Goal: Transaction & Acquisition: Purchase product/service

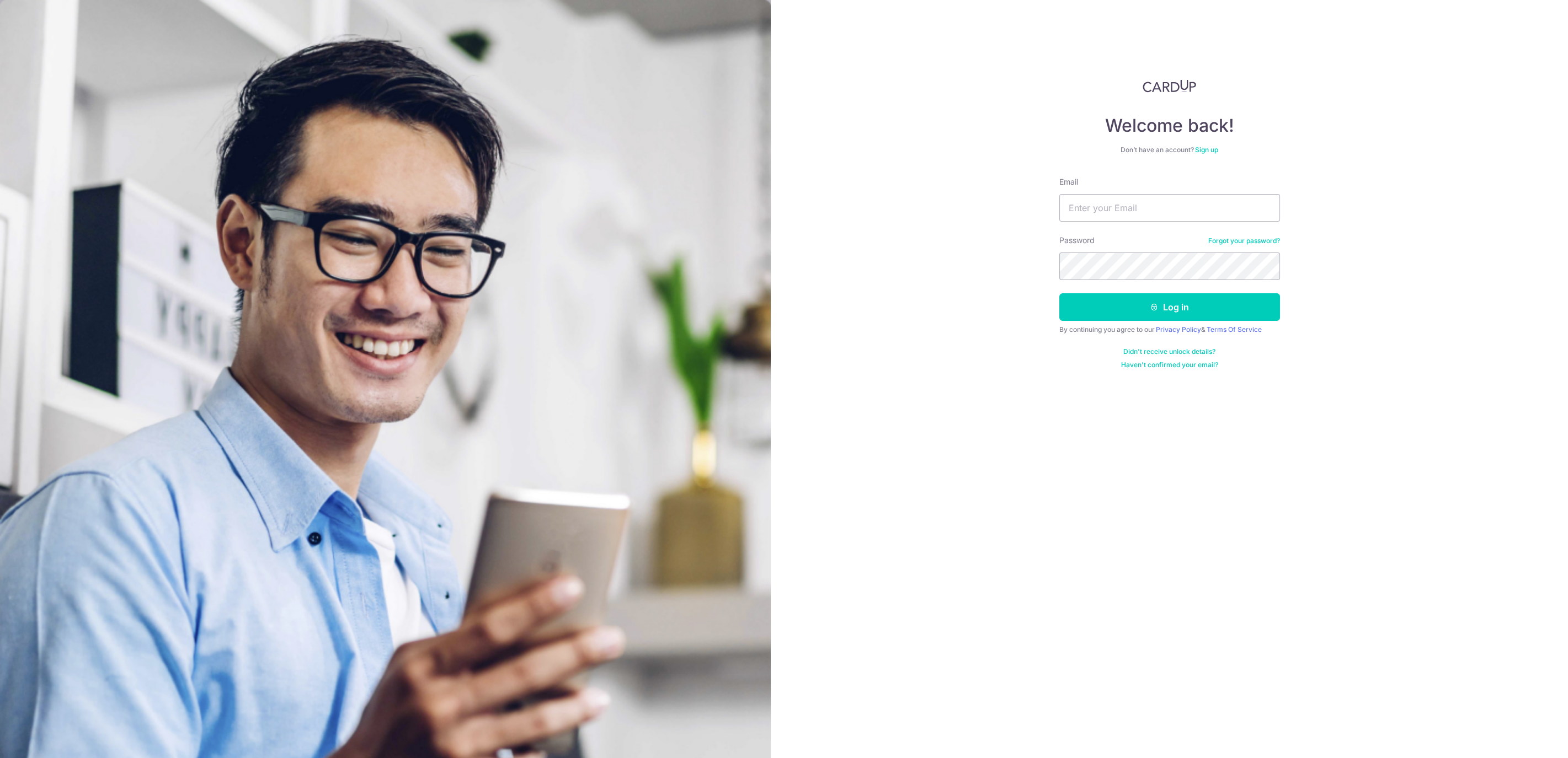
drag, startPoint x: 0, startPoint y: 0, endPoint x: 941, endPoint y: 449, distance: 1042.6
click at [941, 450] on div "Welcome back! Don’t have an account? Sign up Email Password Forgot your passwor…" at bounding box center [1169, 379] width 797 height 758
click at [1093, 210] on input "Email" at bounding box center [1169, 207] width 221 height 27
type input "[EMAIL_ADDRESS][DOMAIN_NAME]"
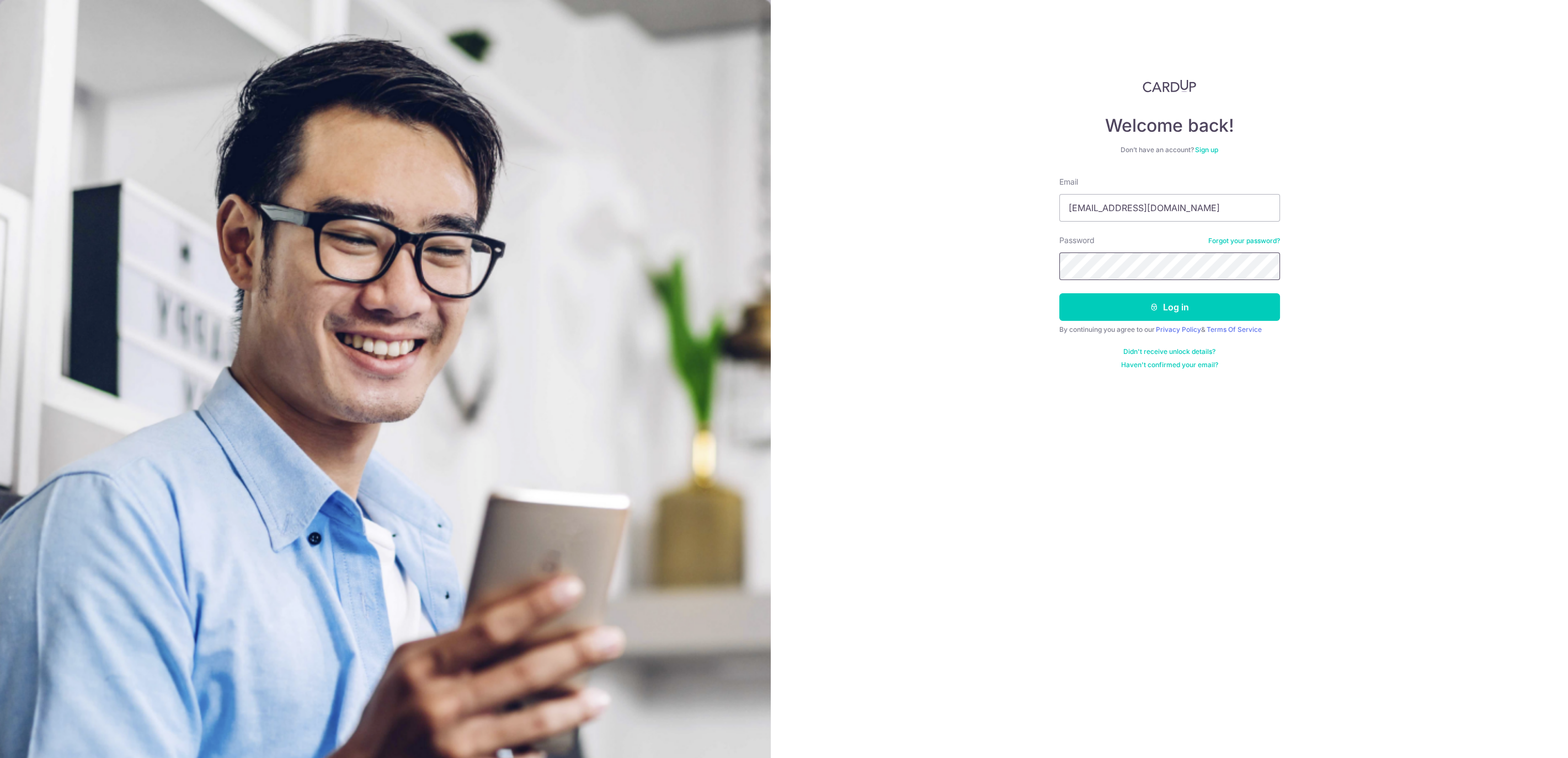
click at [1059, 293] on button "Log in" at bounding box center [1169, 307] width 221 height 27
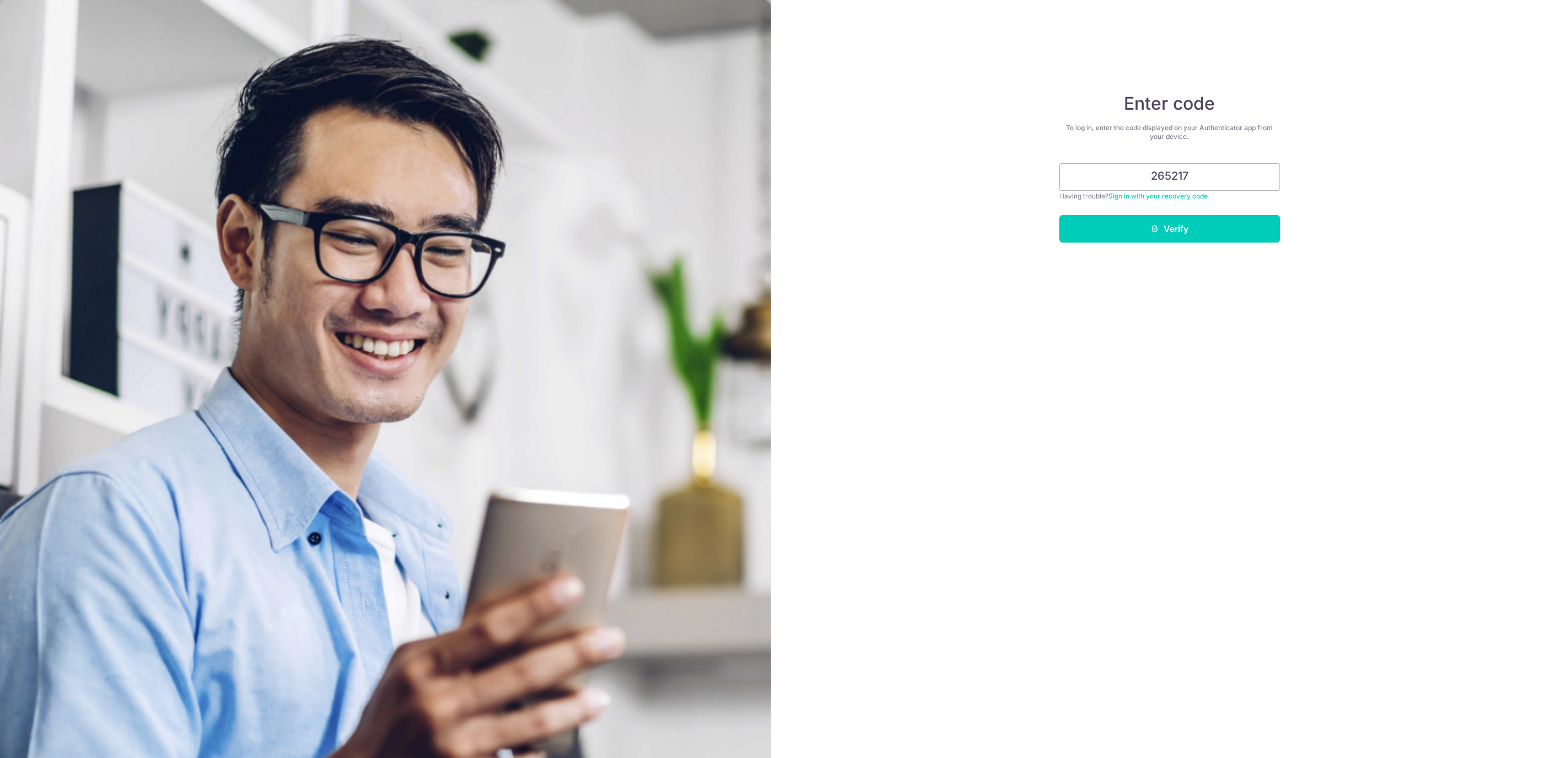
type input "265217"
click at [1059, 215] on button "Verify" at bounding box center [1169, 228] width 221 height 27
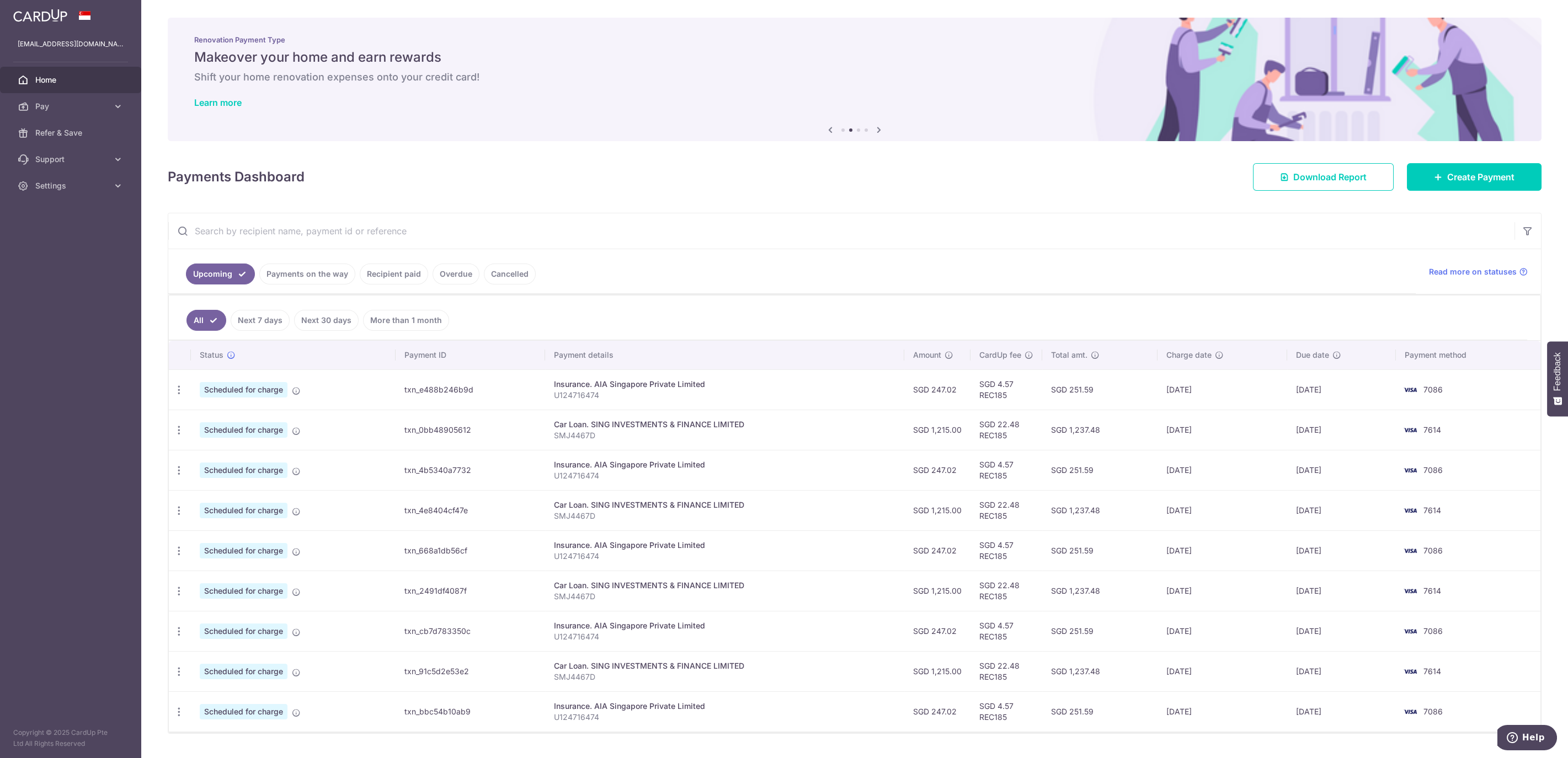
drag, startPoint x: 308, startPoint y: 269, endPoint x: 327, endPoint y: 274, distance: 19.6
click at [327, 274] on link "Payments on the way" at bounding box center [308, 274] width 96 height 21
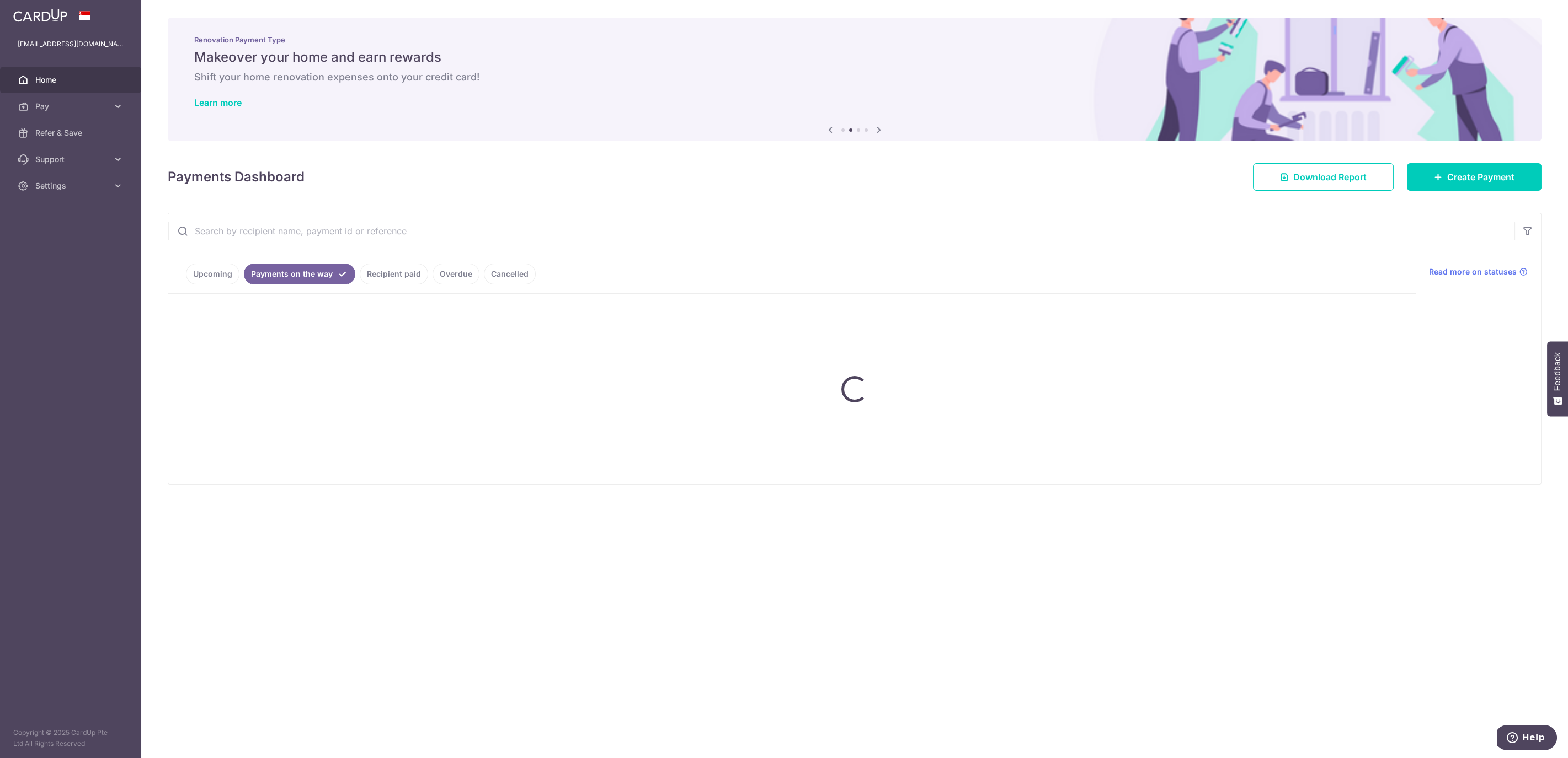
click at [394, 266] on ul "Upcoming Payments on the way Recipient paid Overdue Cancelled" at bounding box center [792, 272] width 1248 height 45
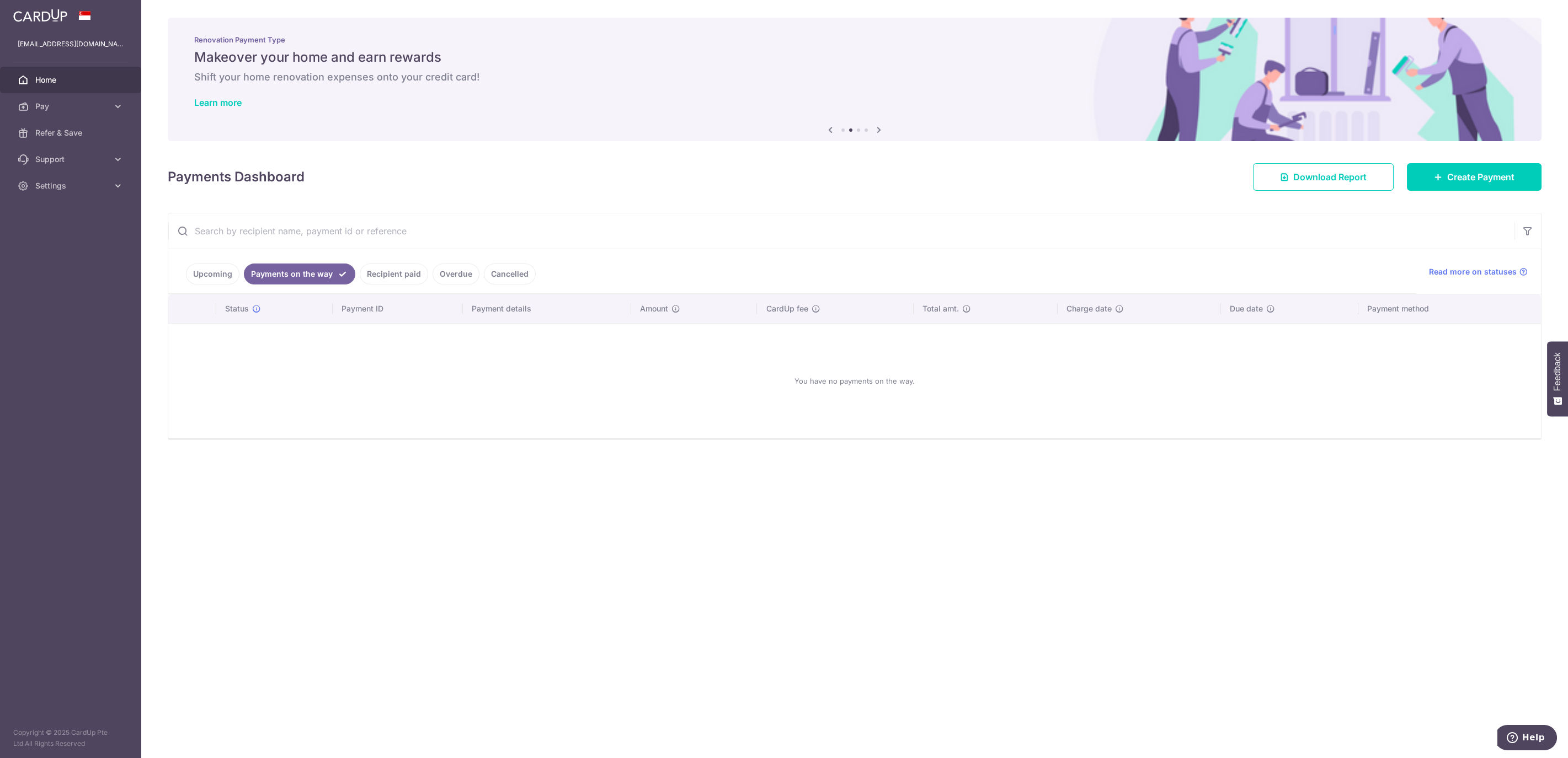
click at [397, 269] on link "Recipient paid" at bounding box center [394, 274] width 69 height 21
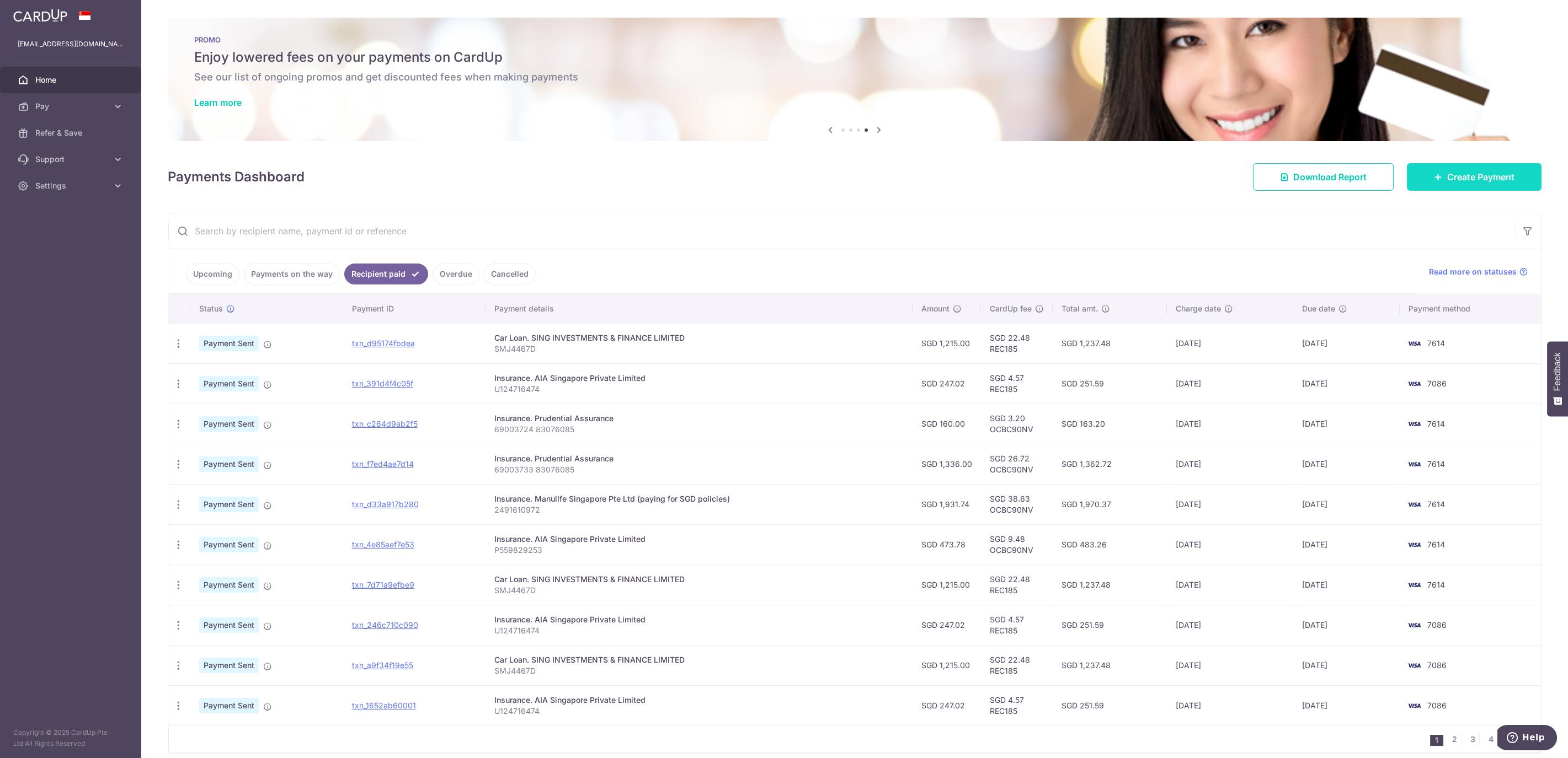
click at [1434, 177] on icon at bounding box center [1438, 177] width 9 height 9
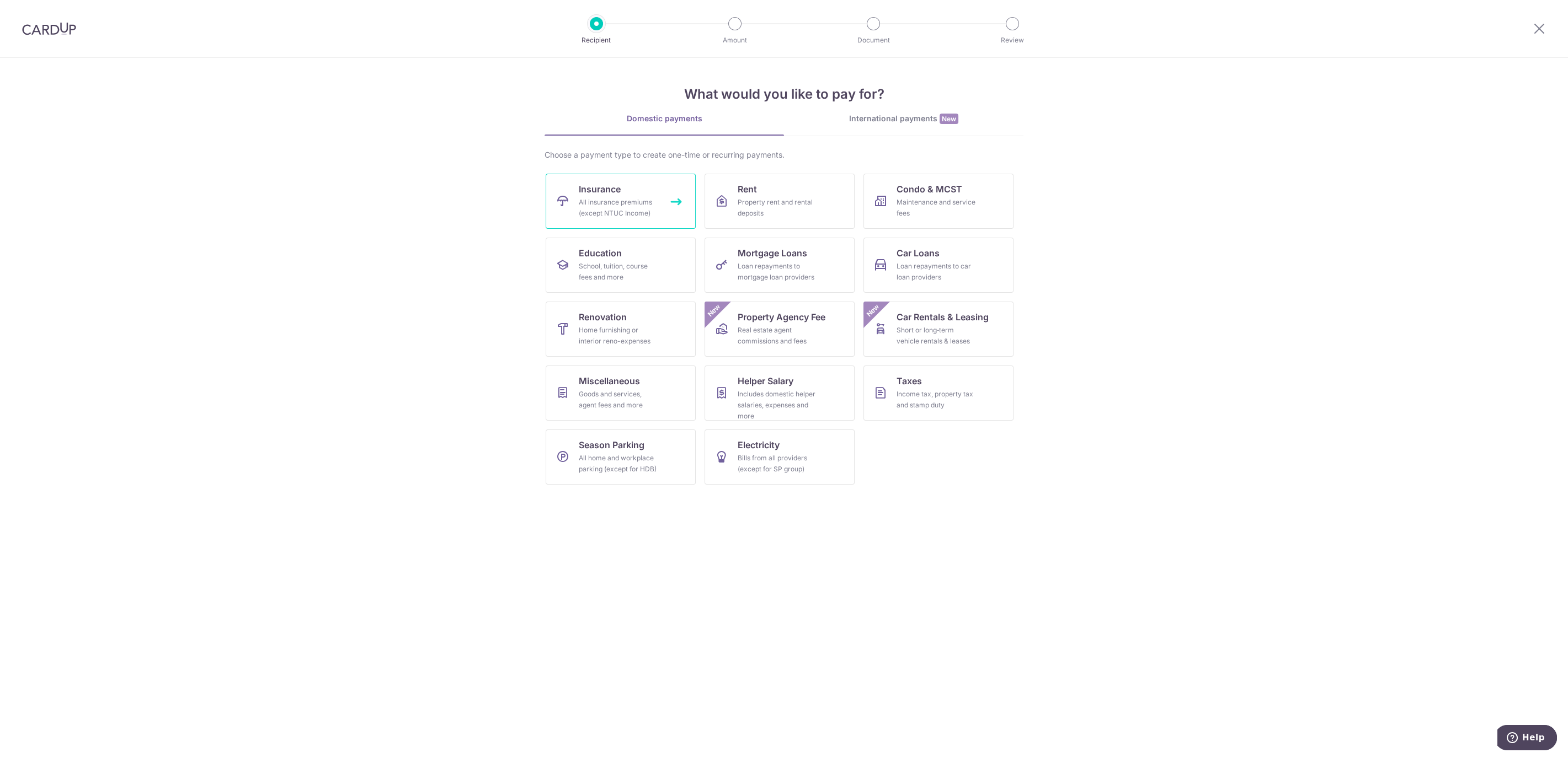
click at [649, 207] on div "All insurance premiums (except NTUC Income)" at bounding box center [619, 207] width 79 height 22
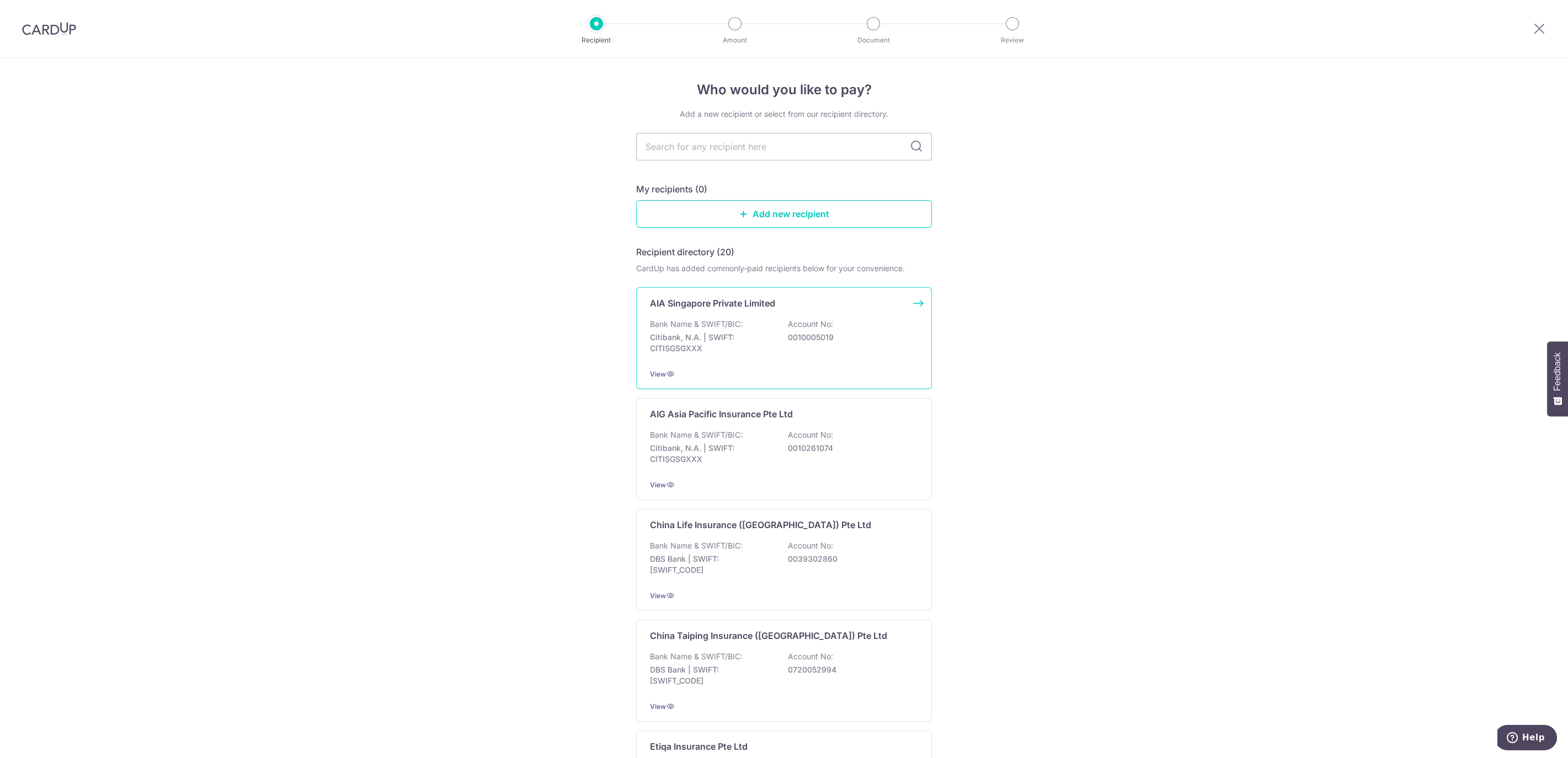
click at [728, 320] on p "Bank Name & SWIFT/BIC:" at bounding box center [696, 324] width 93 height 11
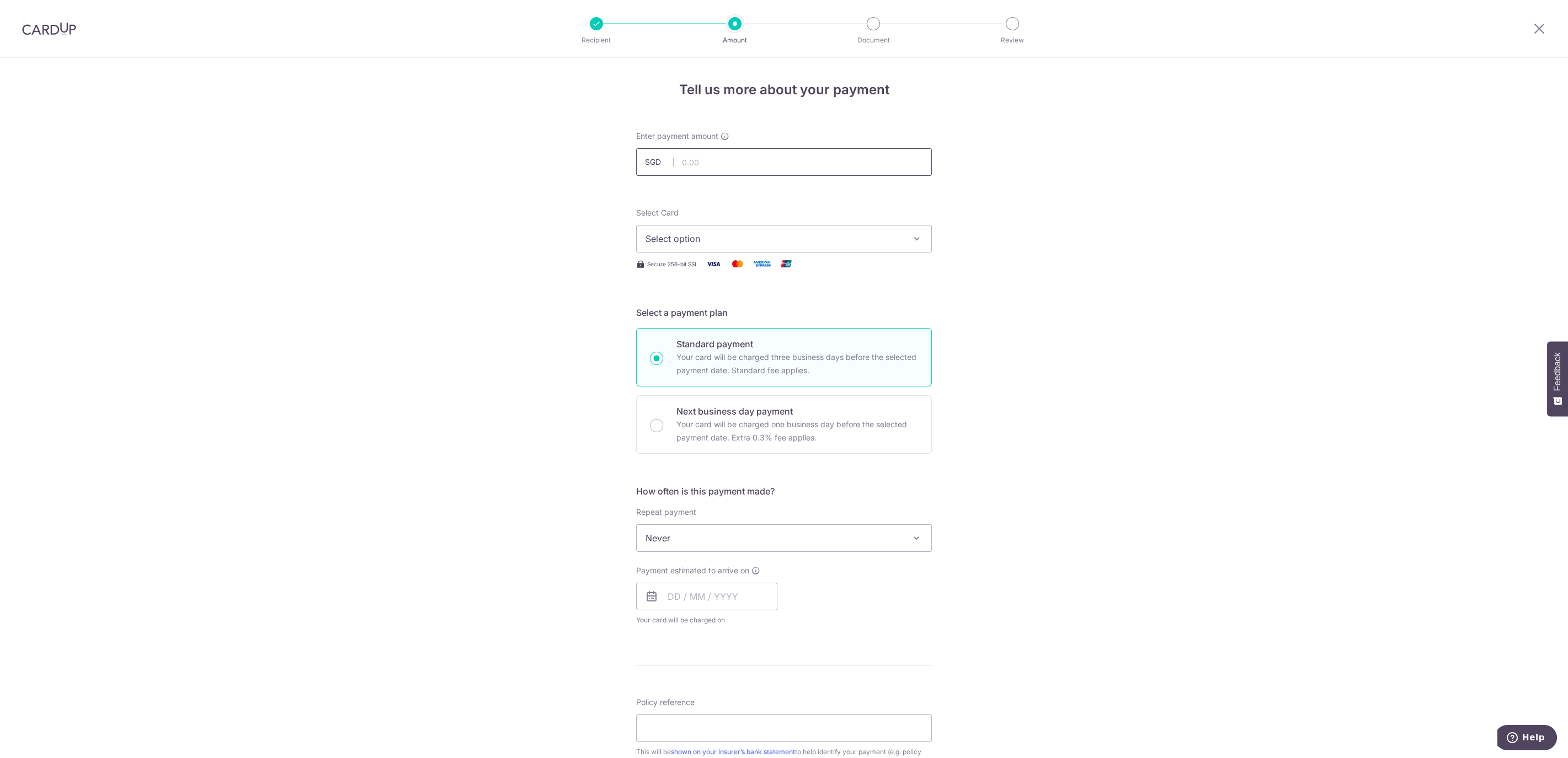
click at [856, 172] on input "text" at bounding box center [784, 161] width 296 height 27
type input "1,684.00"
click at [850, 245] on span "Select option" at bounding box center [774, 239] width 257 height 13
click at [737, 369] on span "**** 7614" at bounding box center [784, 370] width 277 height 13
click at [834, 546] on span "Never" at bounding box center [784, 538] width 294 height 26
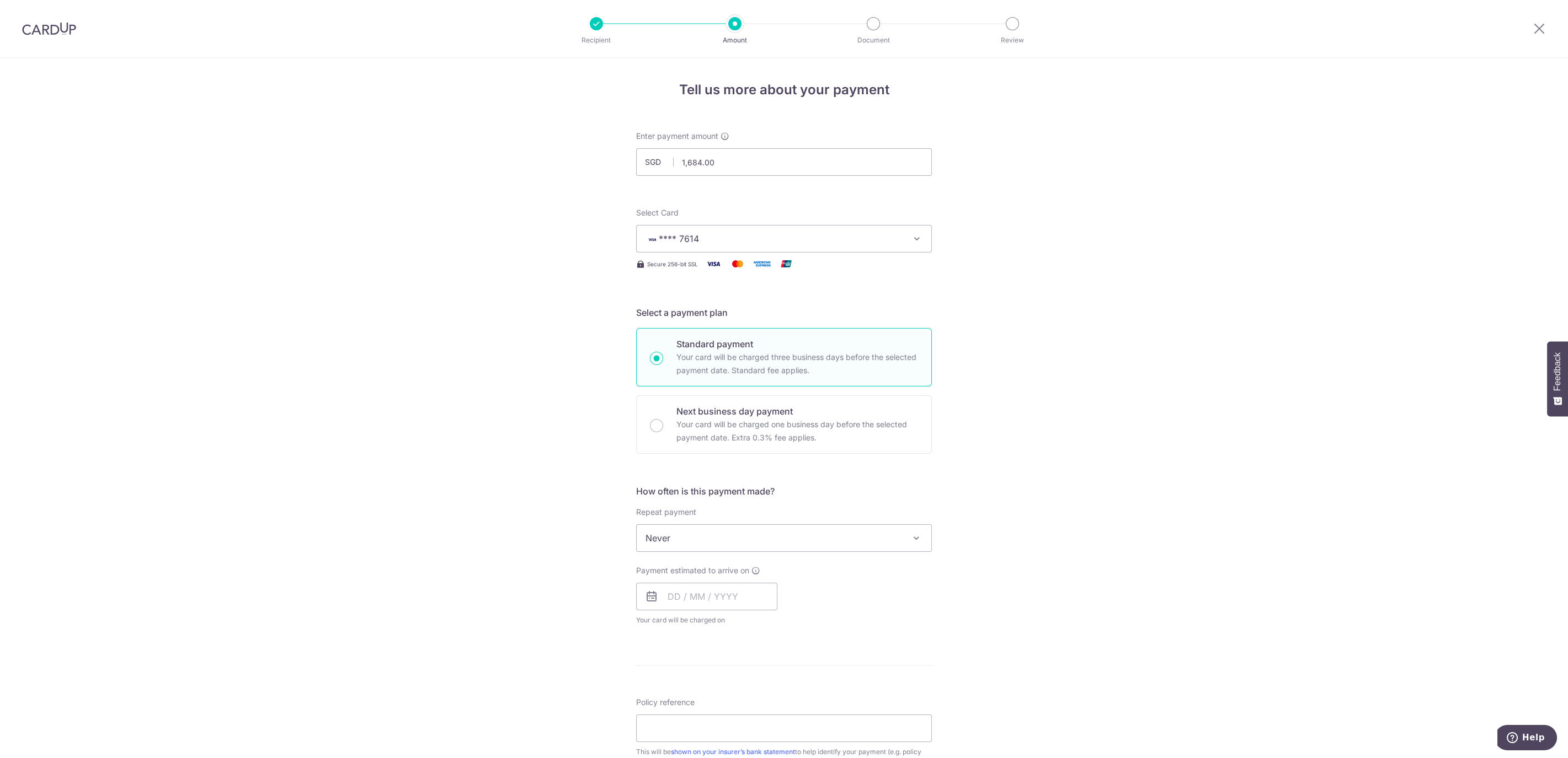
click at [835, 536] on span "Never" at bounding box center [784, 538] width 294 height 26
click at [693, 616] on span "Your card will be charged on for the first payment" at bounding box center [706, 620] width 141 height 11
click at [660, 598] on input "text" at bounding box center [706, 596] width 141 height 27
click at [968, 593] on div "Tell us more about your payment Enter payment amount SGD 1,684.00 1684.00 Selec…" at bounding box center [784, 556] width 1568 height 998
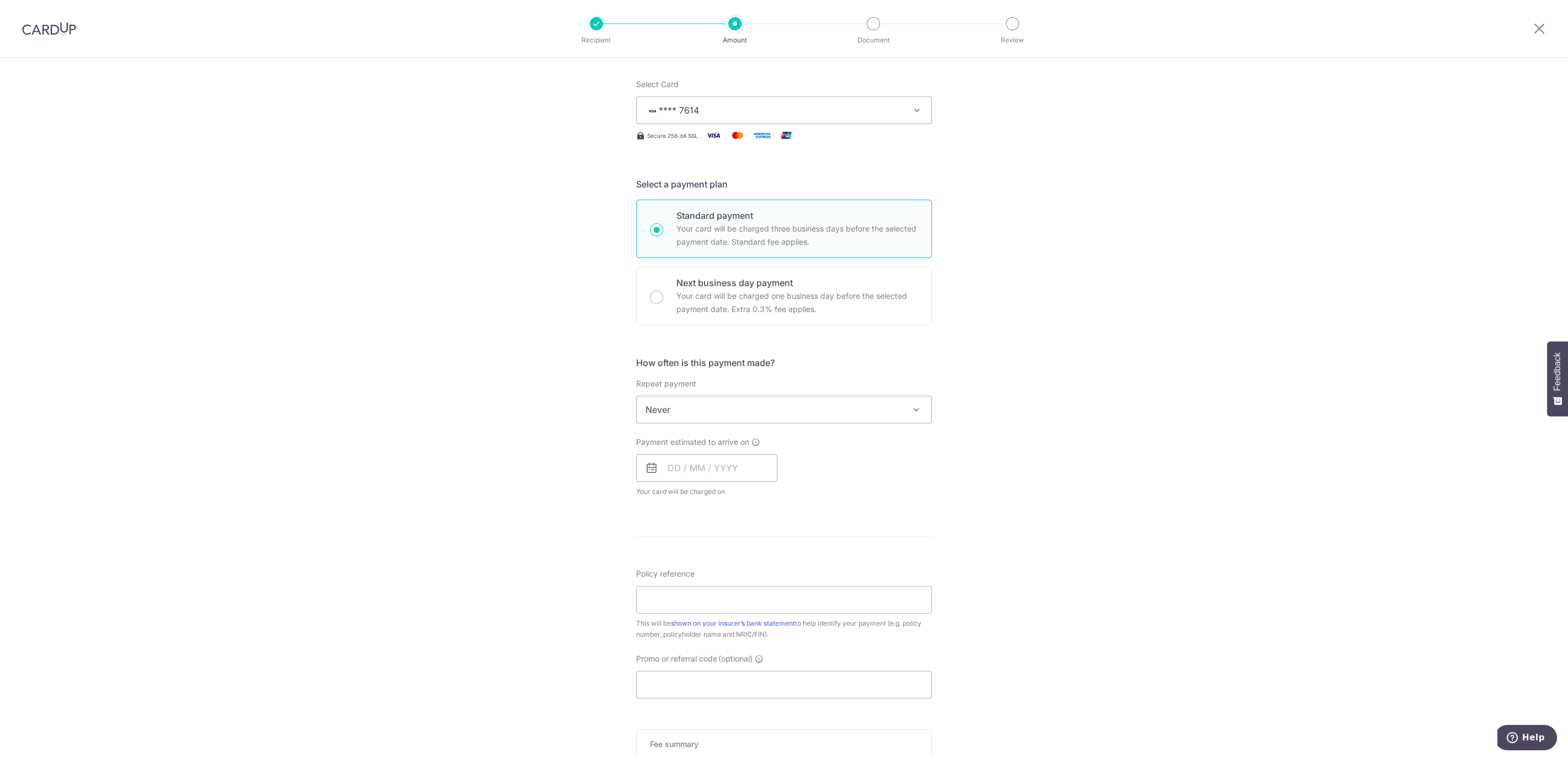
scroll to position [146, 0]
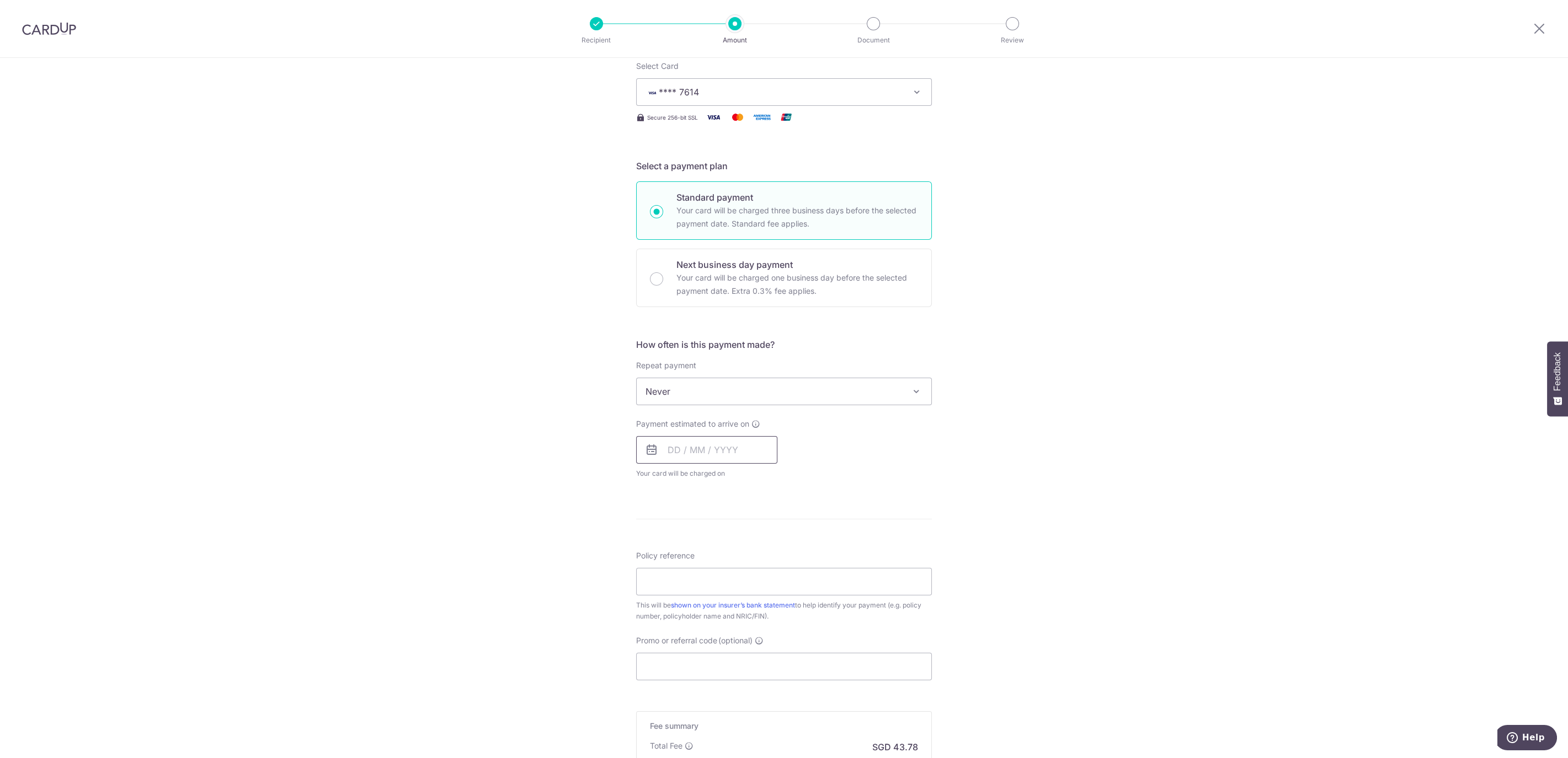
click at [672, 443] on input "text" at bounding box center [706, 450] width 141 height 27
click at [701, 548] on link "9" at bounding box center [702, 550] width 17 height 17
type input "09/09/2025"
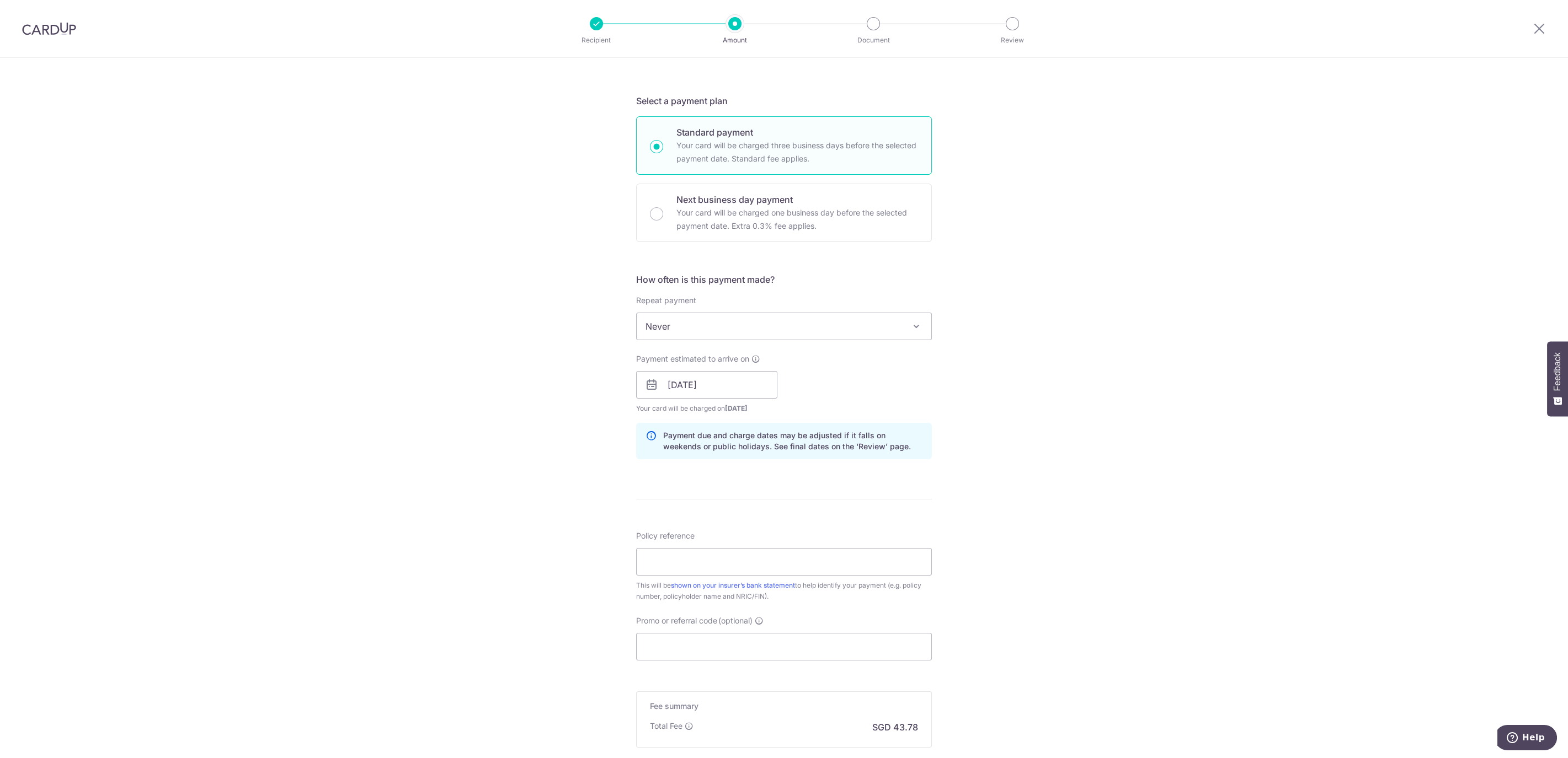
scroll to position [221, 0]
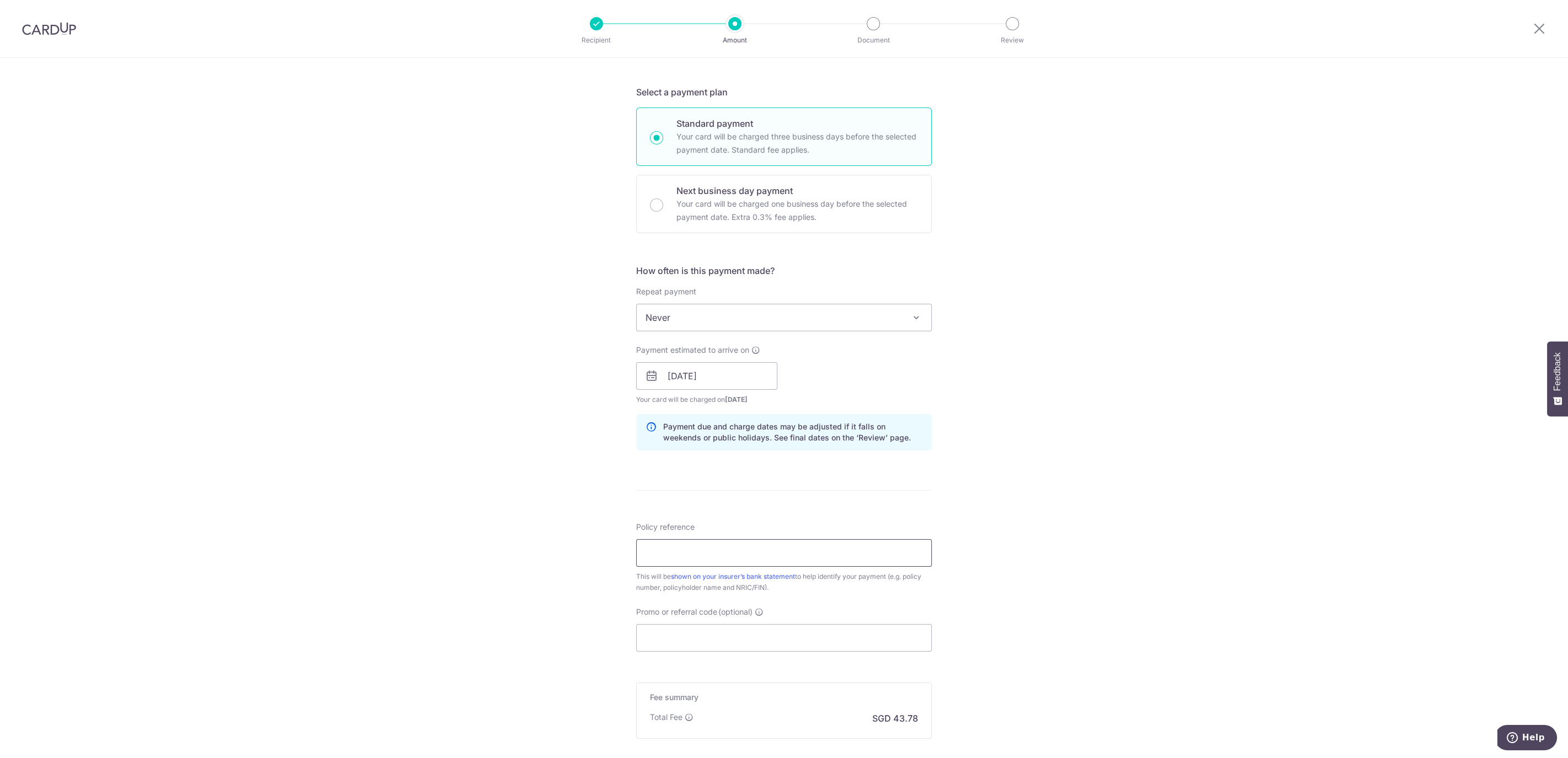
click at [823, 551] on input "Policy reference" at bounding box center [784, 553] width 296 height 27
click at [750, 551] on input "Policy reference" at bounding box center [784, 553] width 296 height 27
paste input "H241608669"
type input "H241608669"
click at [750, 551] on input "H241608669" at bounding box center [784, 553] width 296 height 27
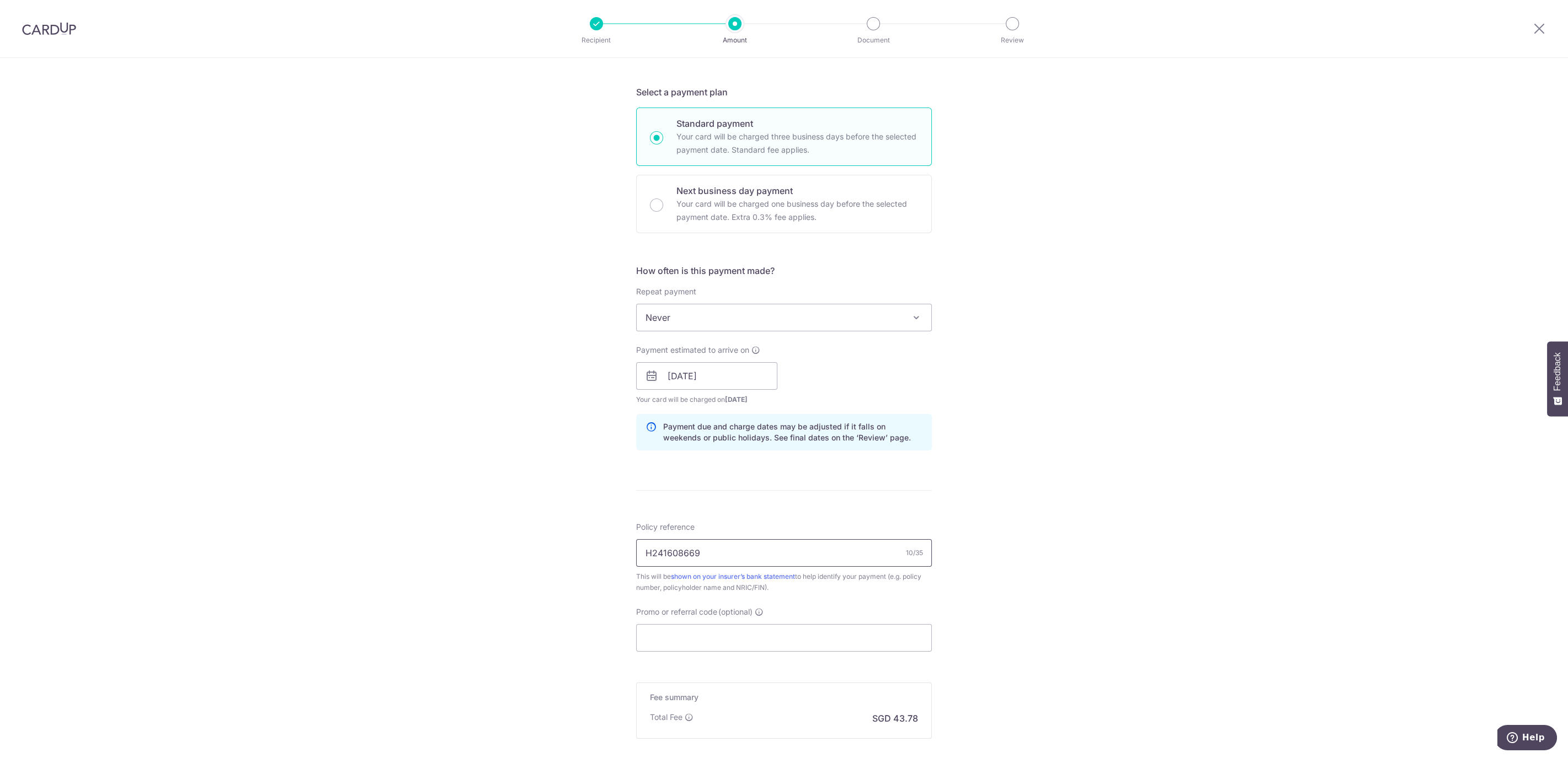
click at [750, 551] on input "H241608669" at bounding box center [784, 553] width 296 height 27
paste input "OCBC90NV"
type input "OCBC90NV"
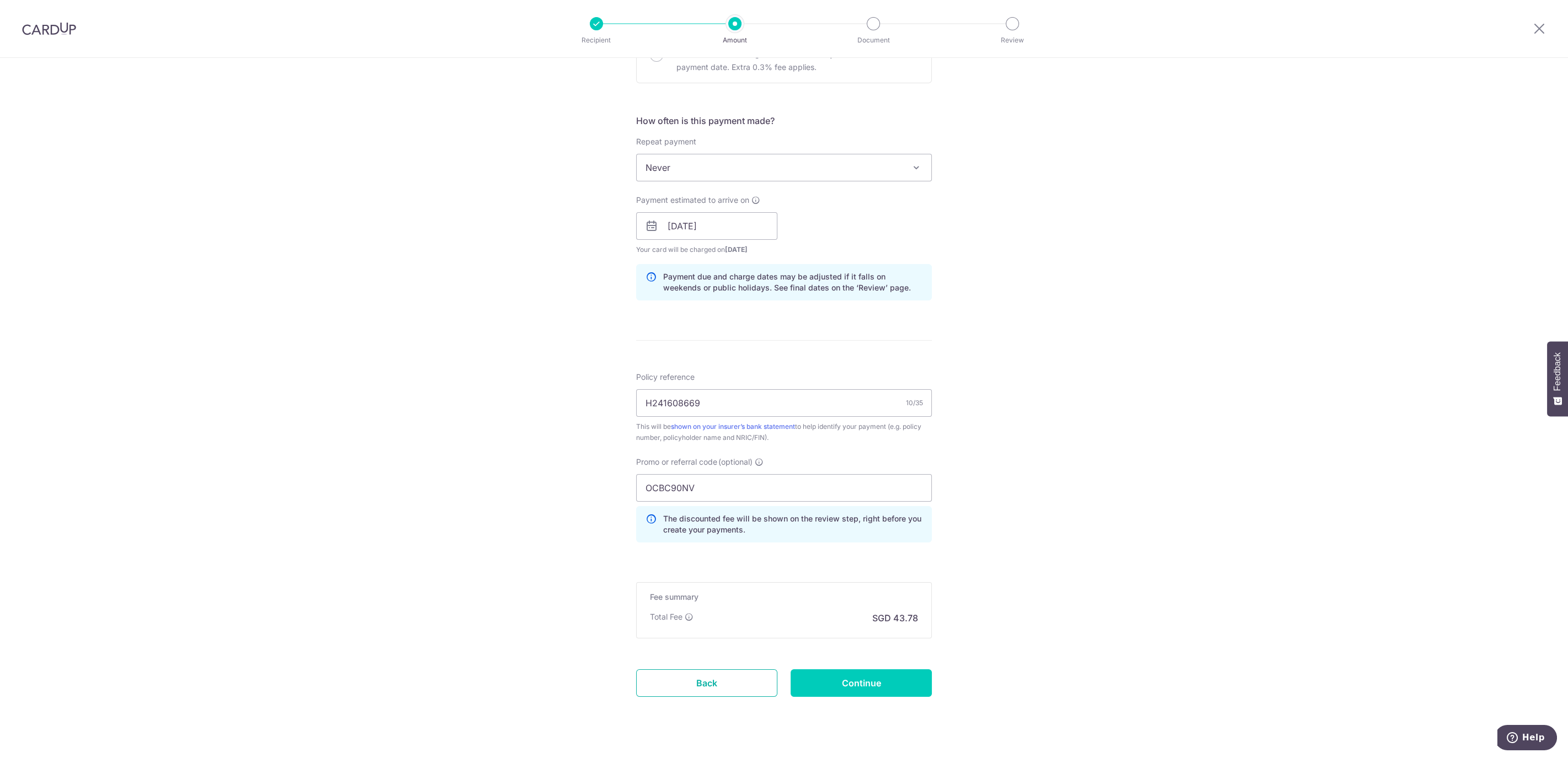
scroll to position [390, 0]
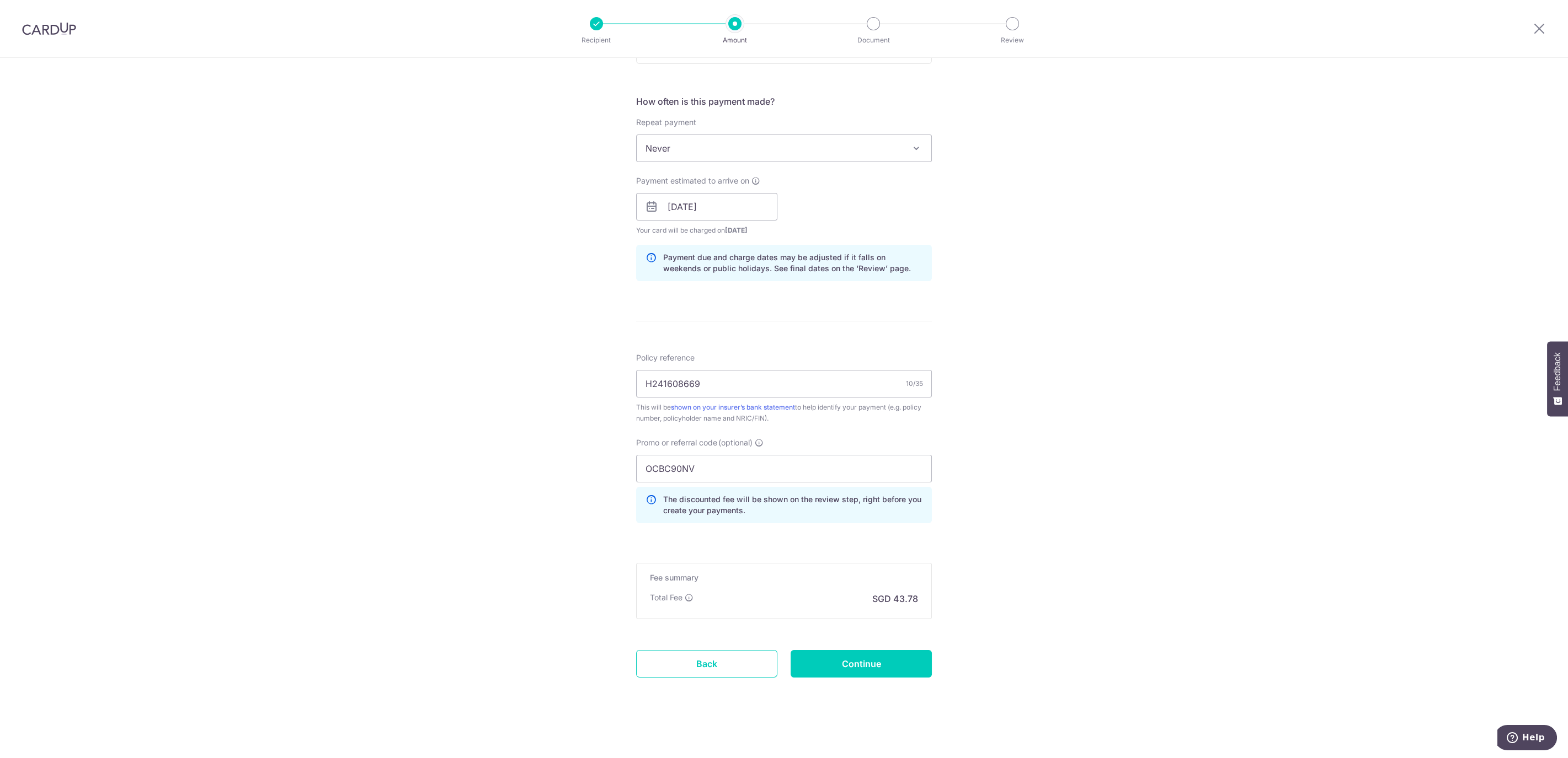
click at [870, 677] on form "Enter payment amount SGD 1,684.00 1684.00 Select Card **** 7614 Add credit card…" at bounding box center [784, 224] width 296 height 968
click at [872, 667] on input "Continue" at bounding box center [861, 664] width 141 height 27
type input "Create Schedule"
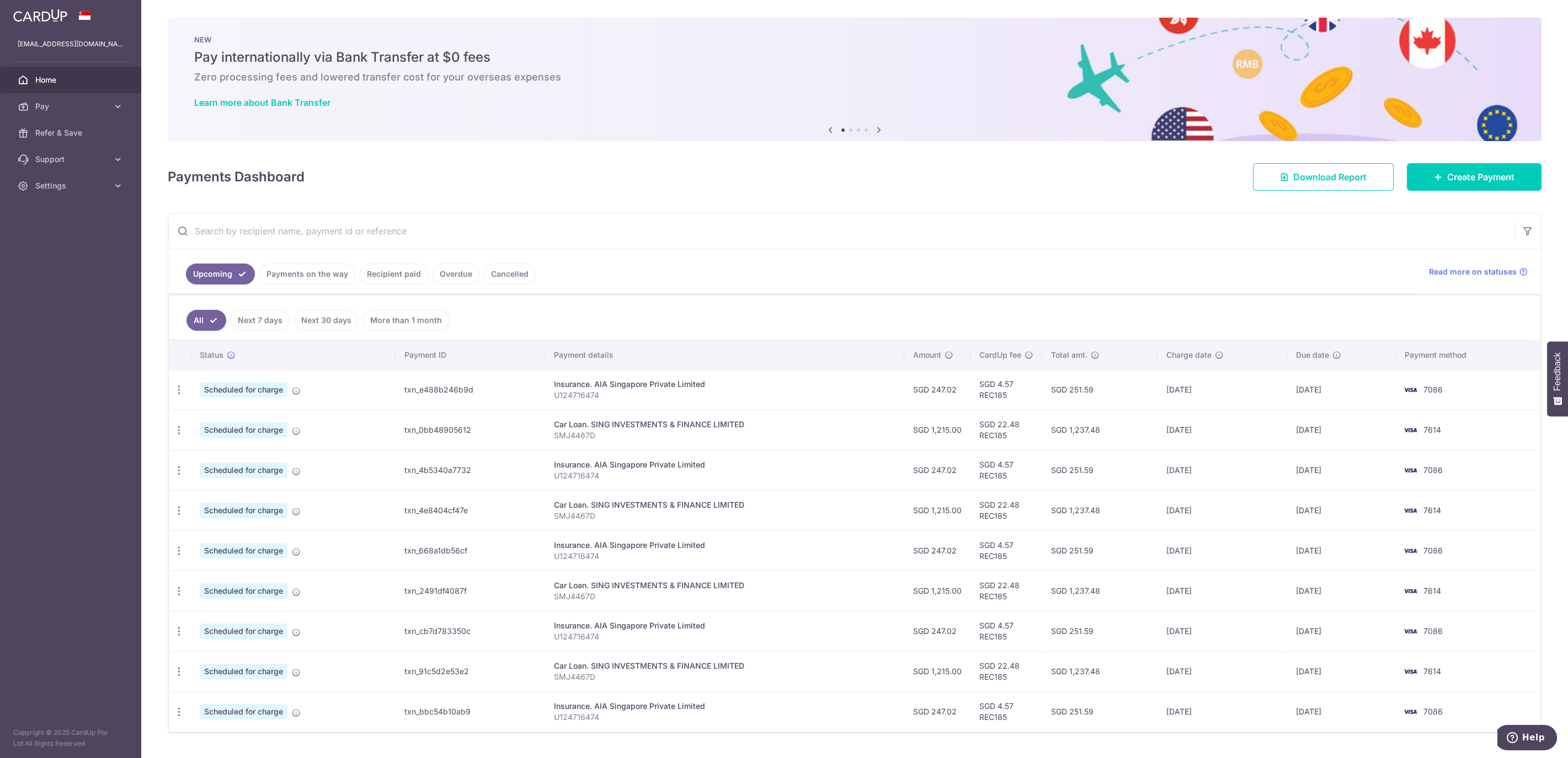
click at [689, 226] on input "text" at bounding box center [842, 231] width 1346 height 36
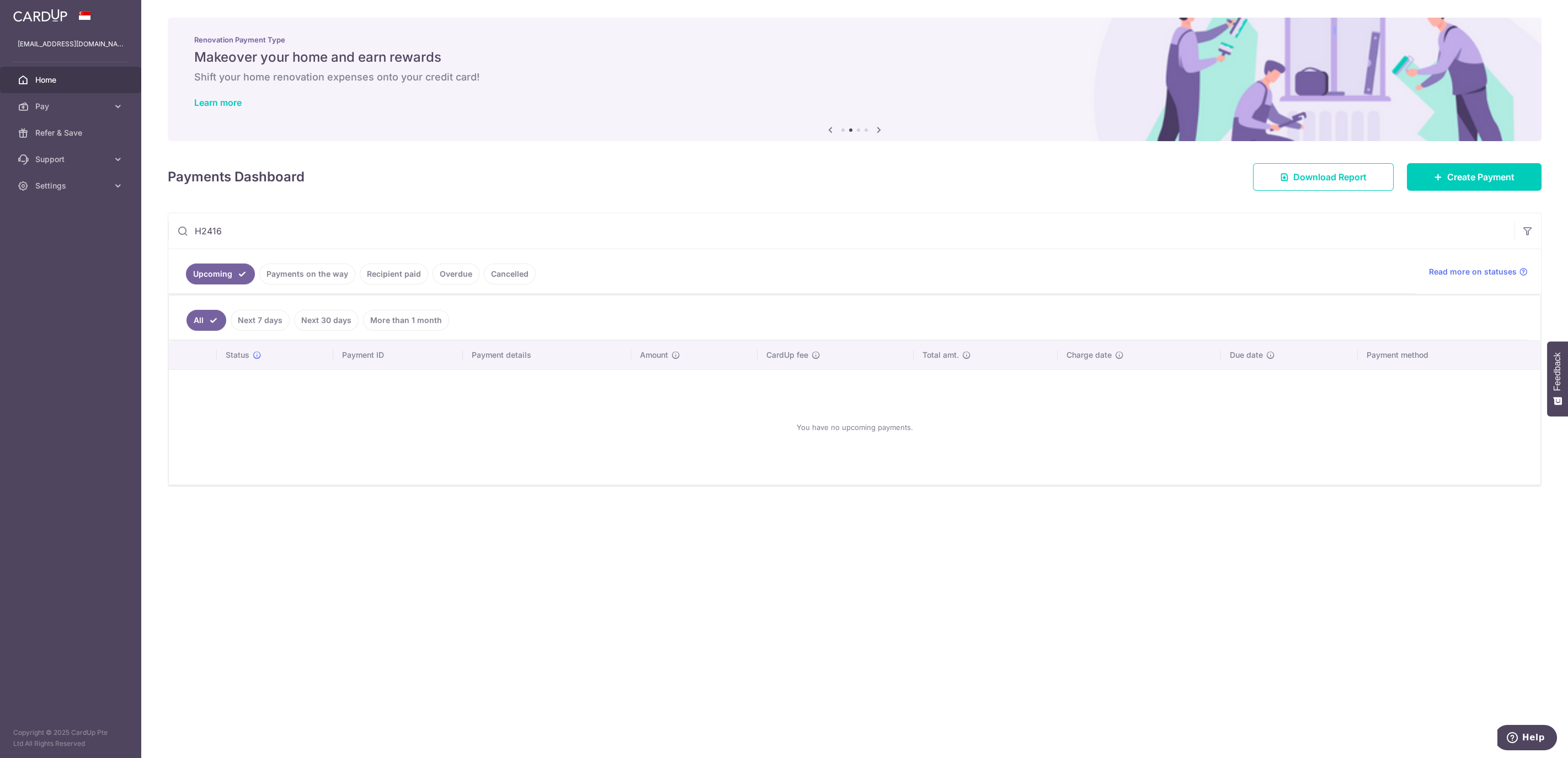
type input "H2416"
click at [379, 266] on link "Recipient paid" at bounding box center [394, 274] width 69 height 21
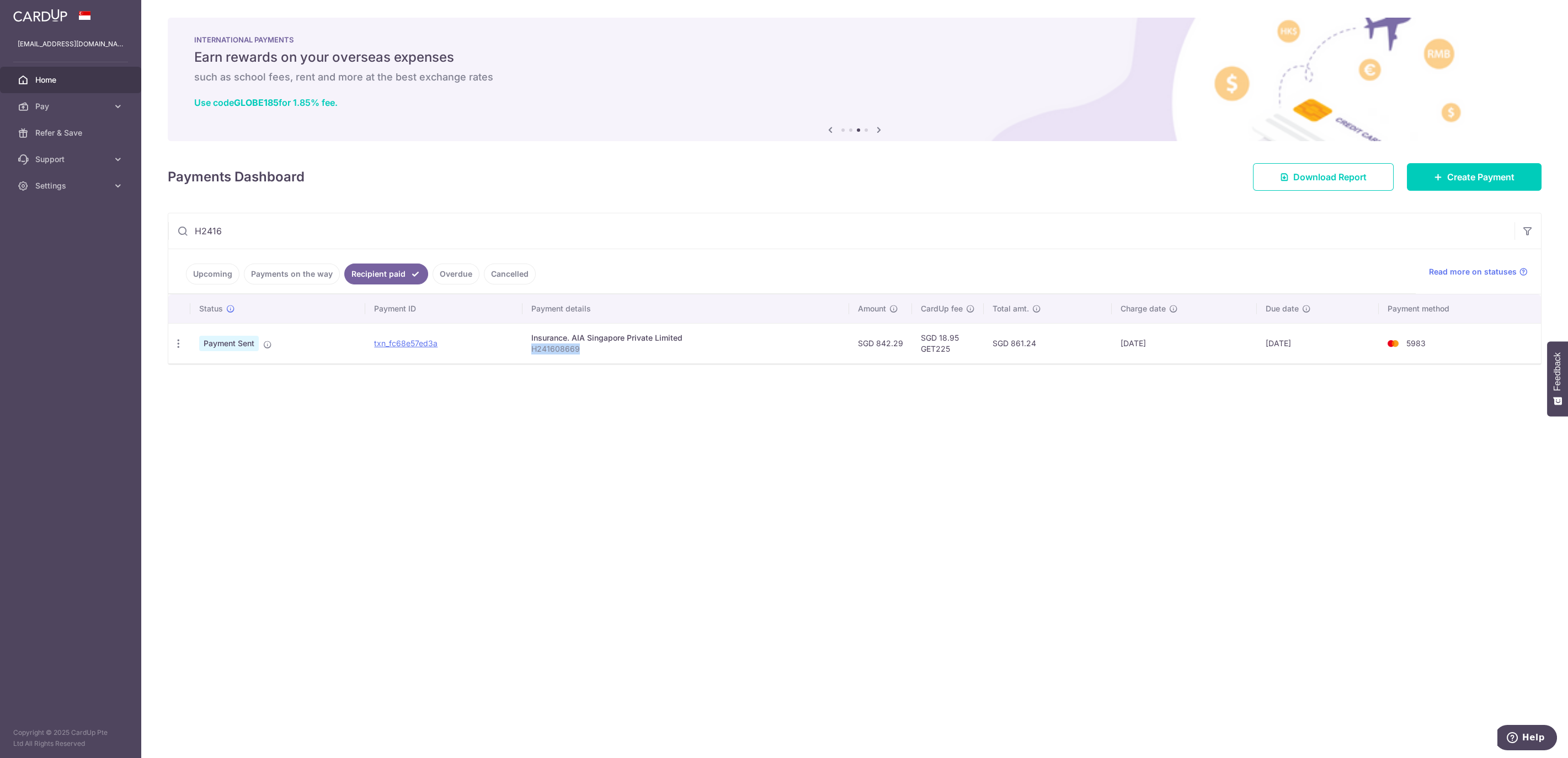
drag, startPoint x: 598, startPoint y: 351, endPoint x: 525, endPoint y: 354, distance: 73.1
click at [525, 354] on td "Insurance. AIA Singapore Private Limited H241608669" at bounding box center [686, 343] width 327 height 41
copy p "H241608669"
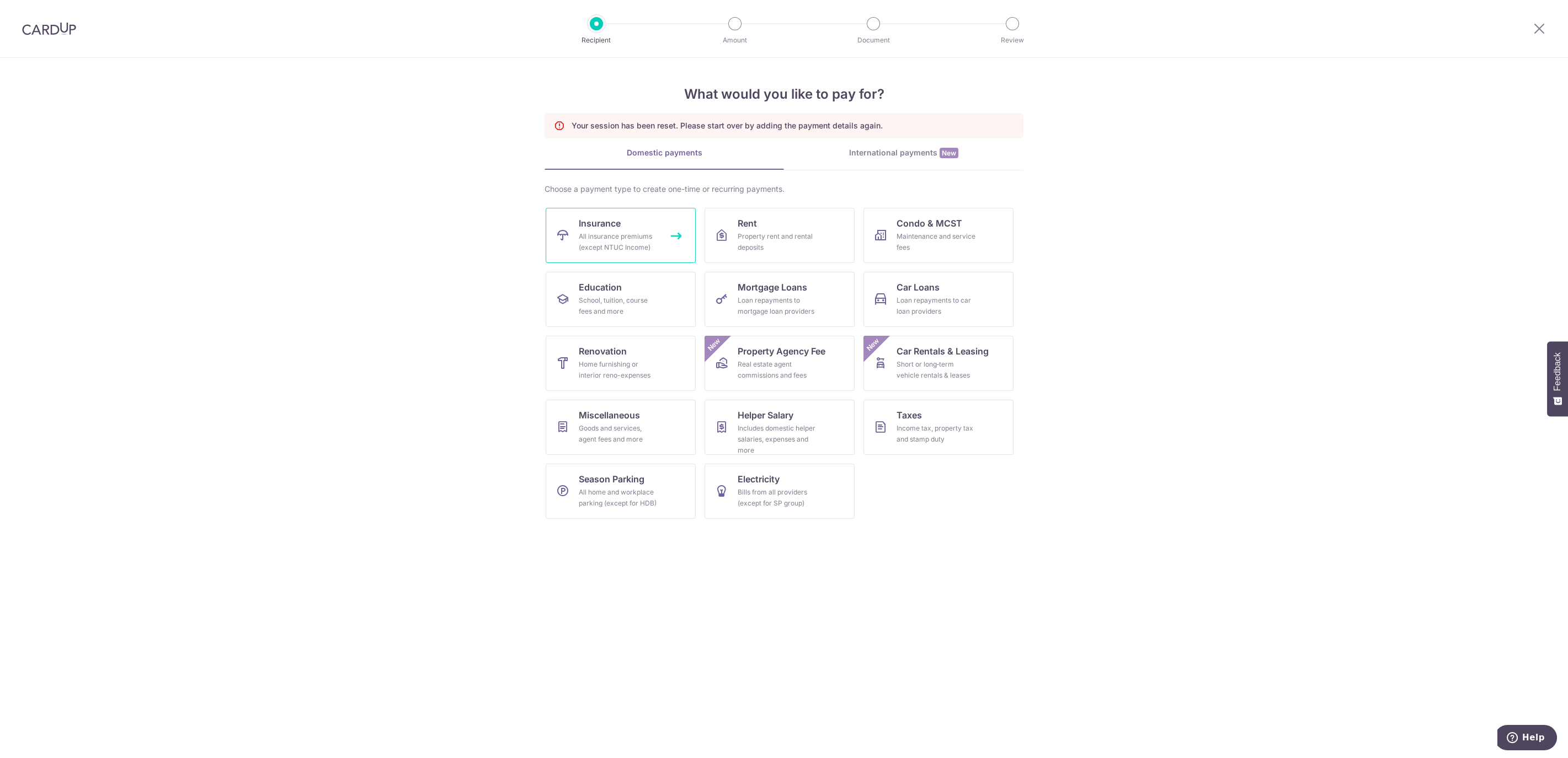
click at [637, 235] on div "All insurance premiums (except NTUC Income)" at bounding box center [619, 242] width 79 height 22
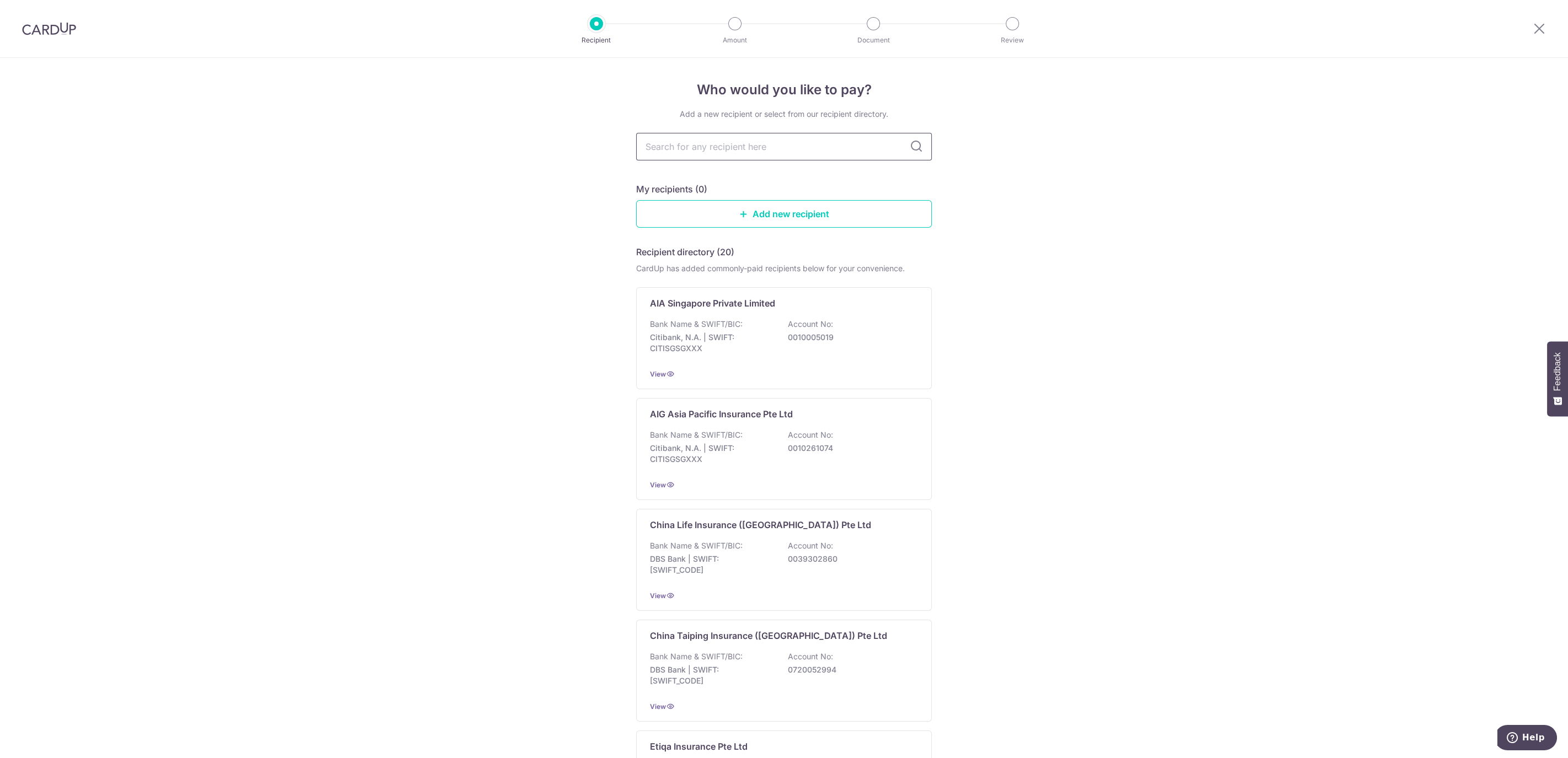
drag, startPoint x: 775, startPoint y: 140, endPoint x: 775, endPoint y: 156, distance: 16.0
click at [775, 140] on input "text" at bounding box center [784, 146] width 296 height 27
click at [748, 325] on div "Bank Name & SWIFT/BIC: Citibank, N.A. | SWIFT: CITISGSGXXX Account No: 00100050…" at bounding box center [784, 339] width 268 height 41
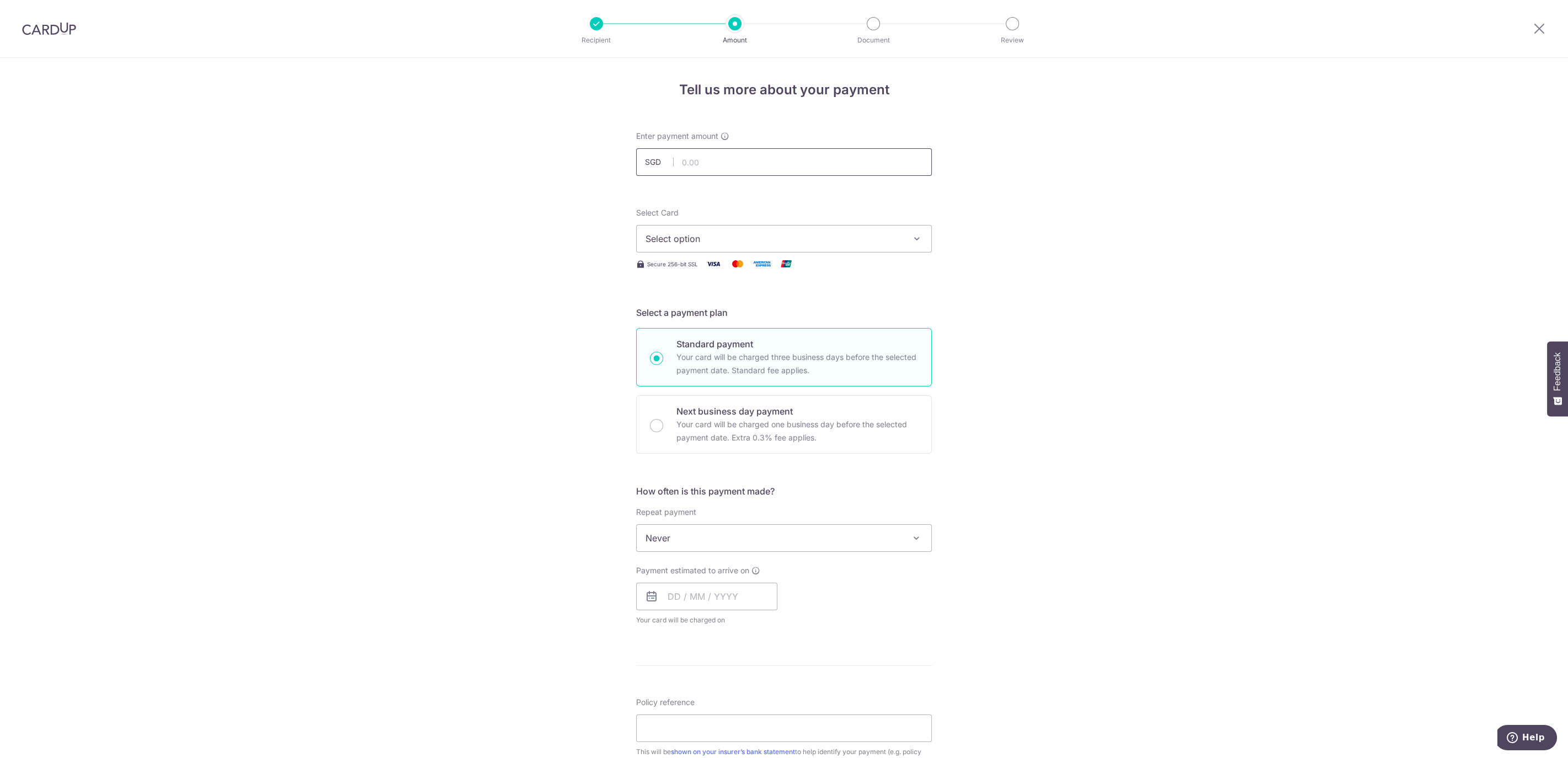
click at [759, 162] on input "text" at bounding box center [784, 161] width 296 height 27
type input "1,684.00"
click at [817, 248] on button "Select option" at bounding box center [784, 238] width 296 height 27
click at [810, 369] on span "**** 7614" at bounding box center [784, 370] width 277 height 13
click at [661, 589] on input "text" at bounding box center [706, 596] width 141 height 27
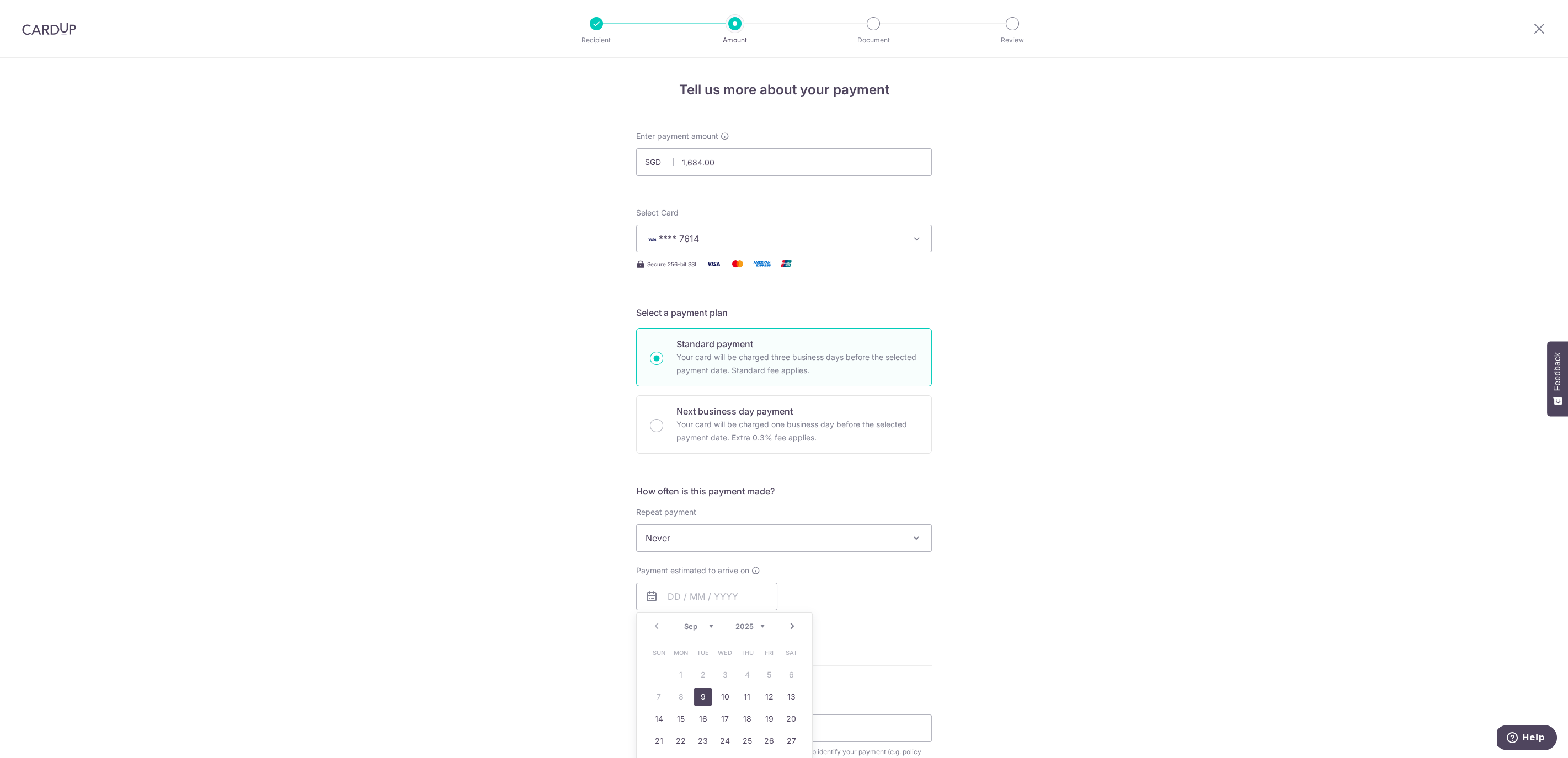
click at [694, 703] on link "9" at bounding box center [702, 697] width 17 height 17
type input "09/09/2025"
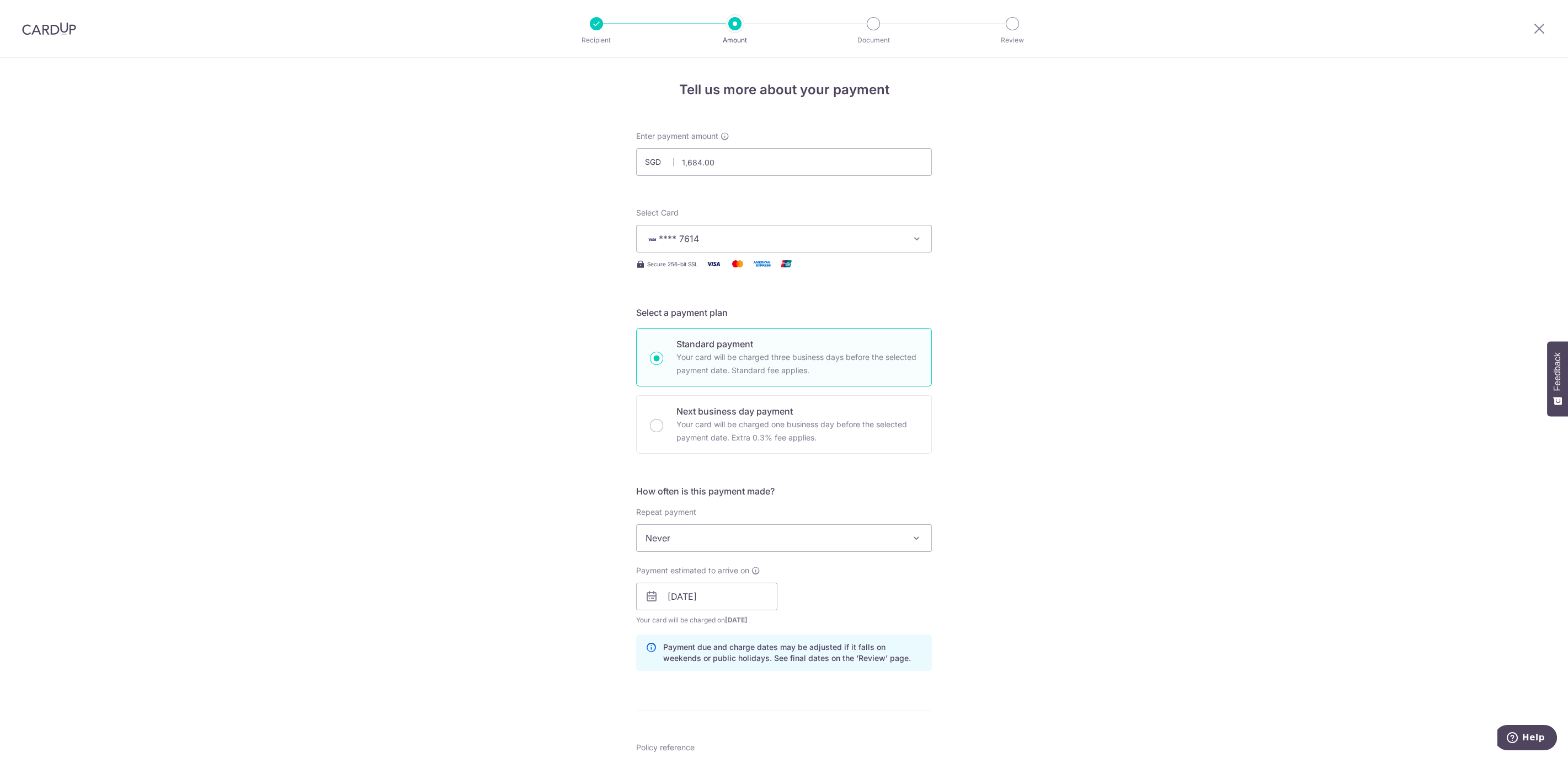
click at [1350, 521] on div "Tell us more about your payment Enter payment amount SGD 1,684.00 1684.00 Selec…" at bounding box center [784, 579] width 1568 height 1043
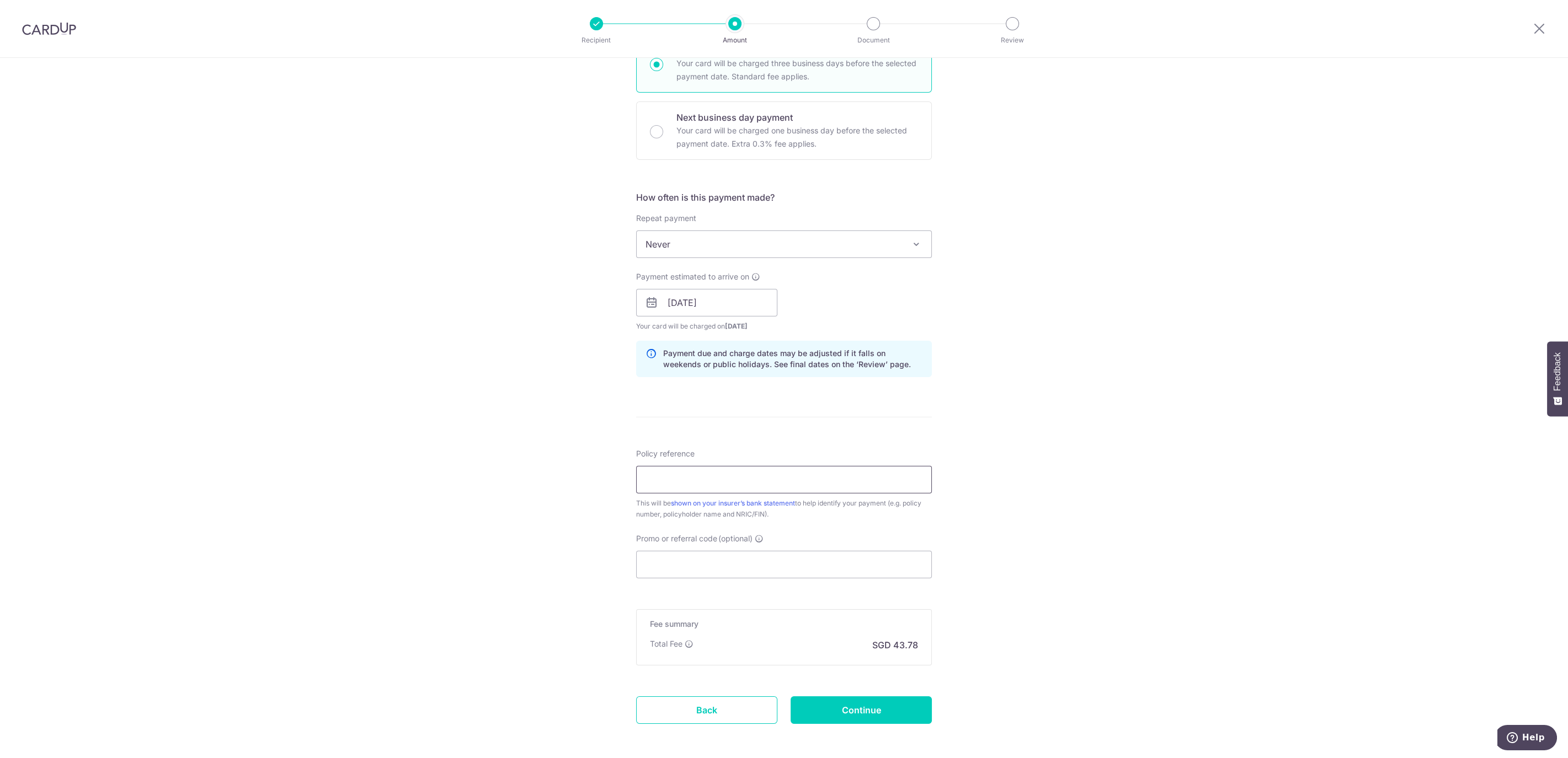
click at [845, 472] on input "Policy reference" at bounding box center [784, 479] width 296 height 27
type input "H241608669"
click at [767, 570] on input "Promo or referral code (optional)" at bounding box center [784, 565] width 296 height 27
paste input "OCBC90NV"
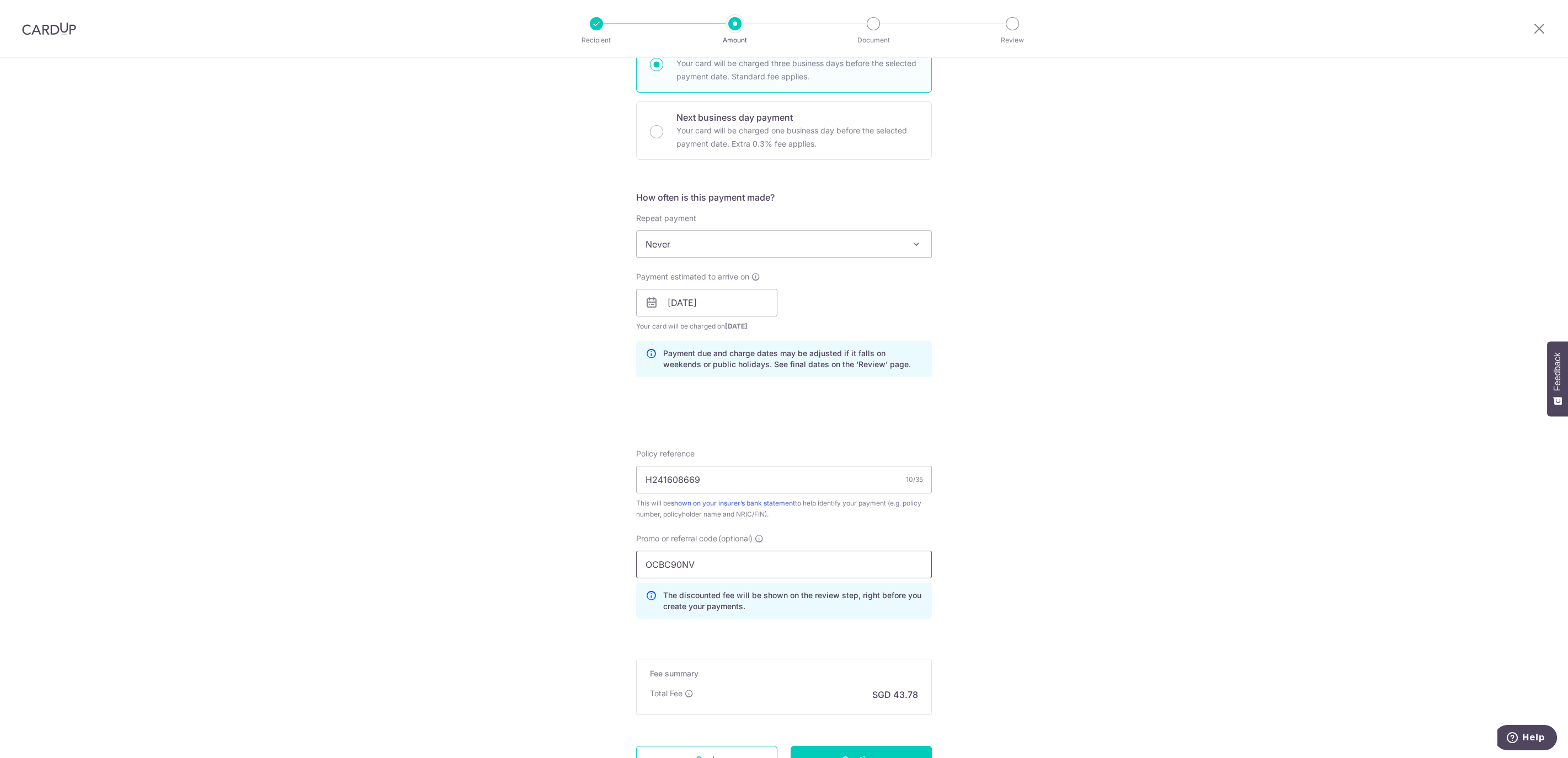
type input "OCBC90NV"
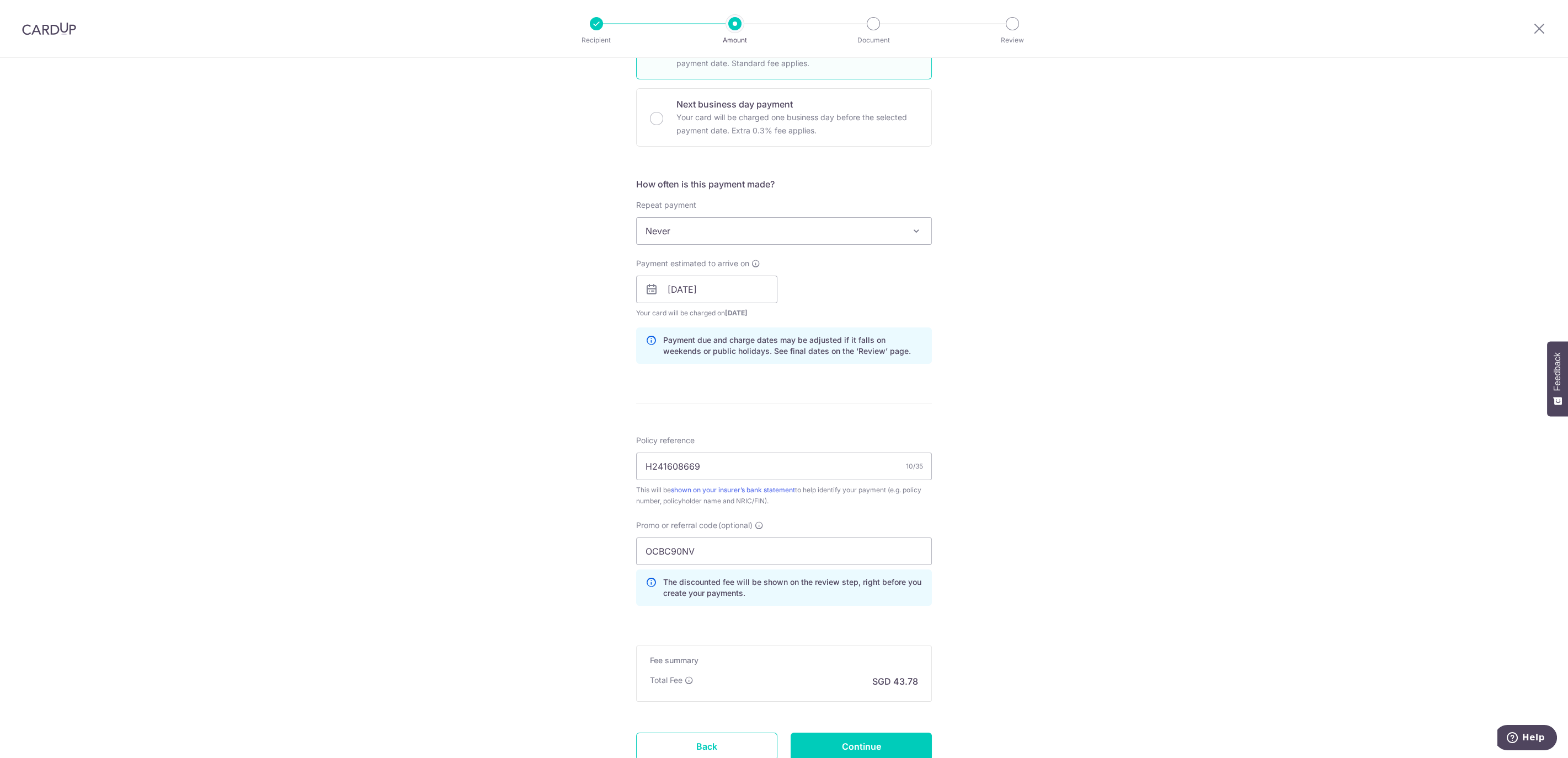
click at [857, 726] on form "Enter payment amount SGD 1,684.00 1684.00 Select Card **** 7614 Add credit card…" at bounding box center [784, 307] width 296 height 968
click at [858, 733] on input "Continue" at bounding box center [861, 746] width 141 height 27
type input "Create Schedule"
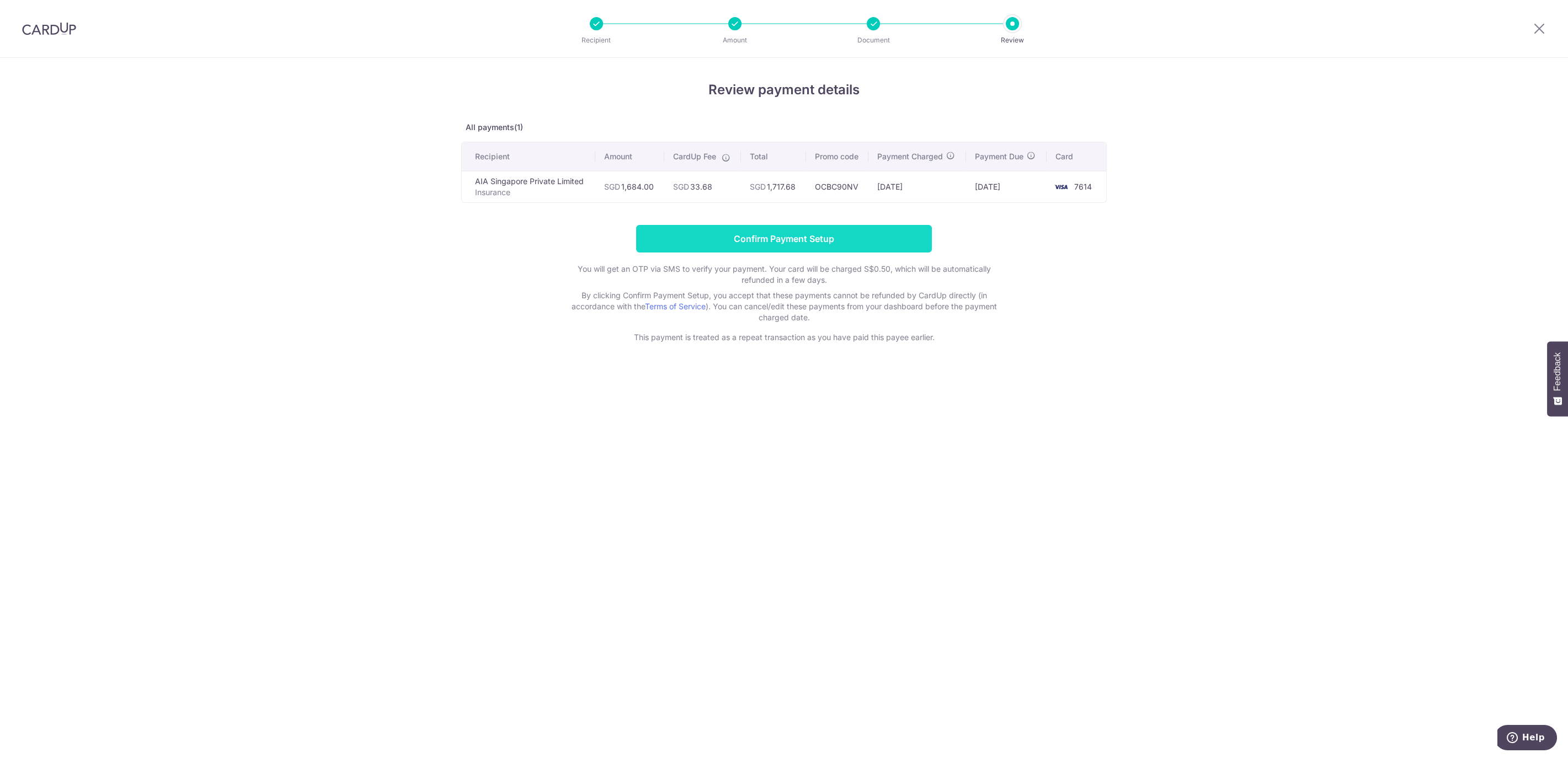
click at [858, 236] on input "Confirm Payment Setup" at bounding box center [784, 238] width 296 height 27
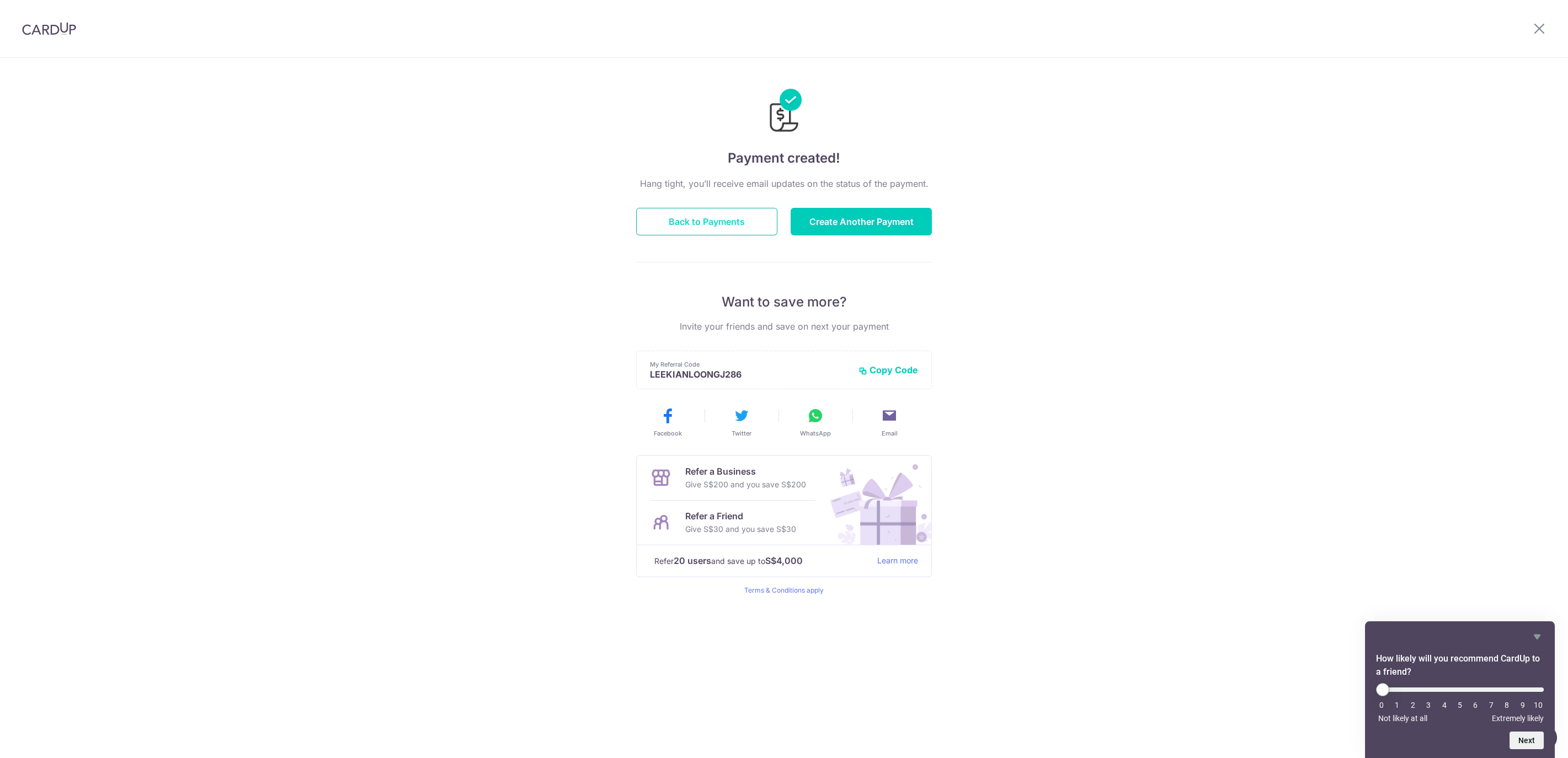
click at [666, 226] on button "Back to Payments" at bounding box center [706, 222] width 141 height 27
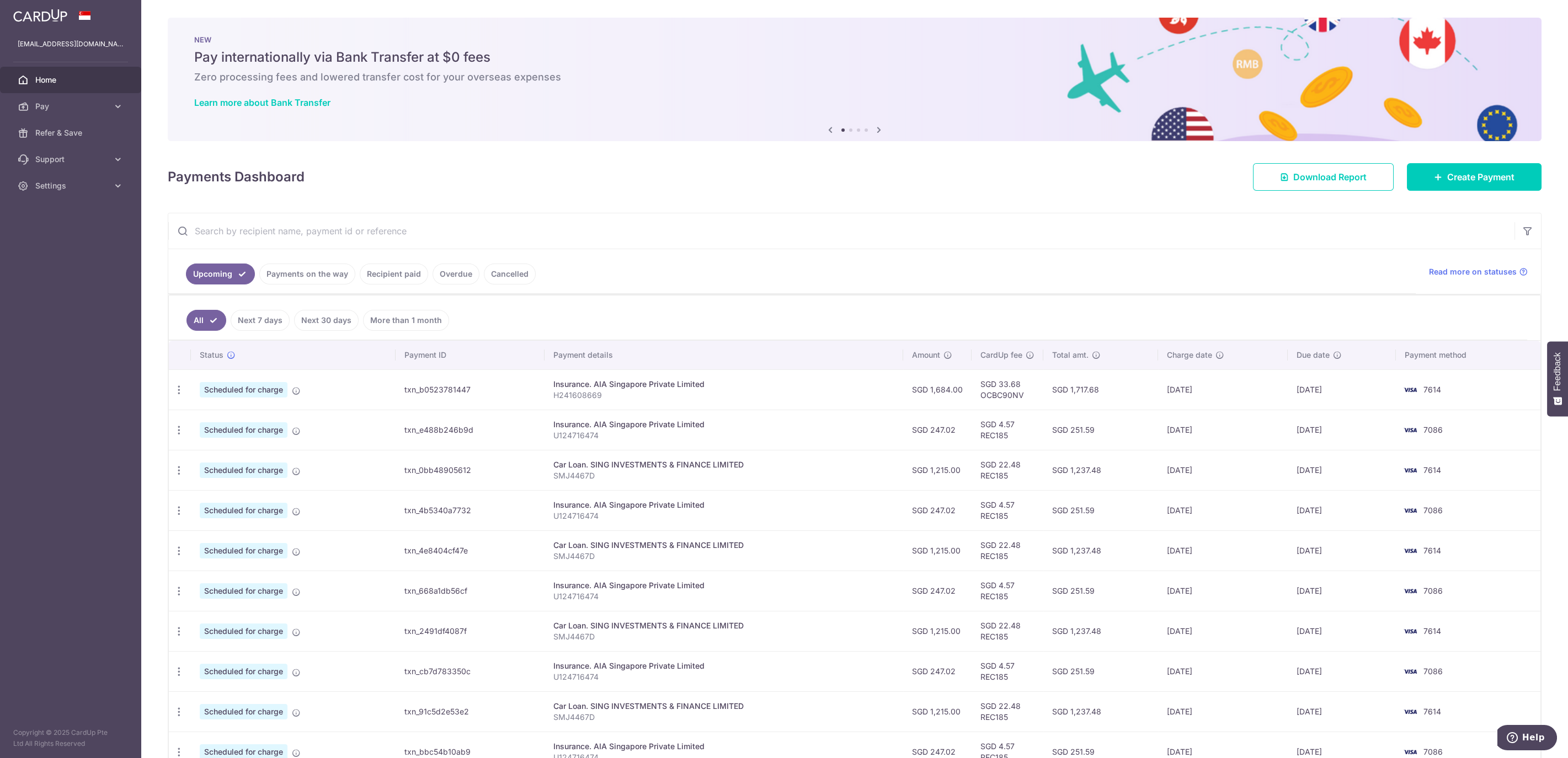
click at [378, 278] on link "Recipient paid" at bounding box center [394, 274] width 69 height 21
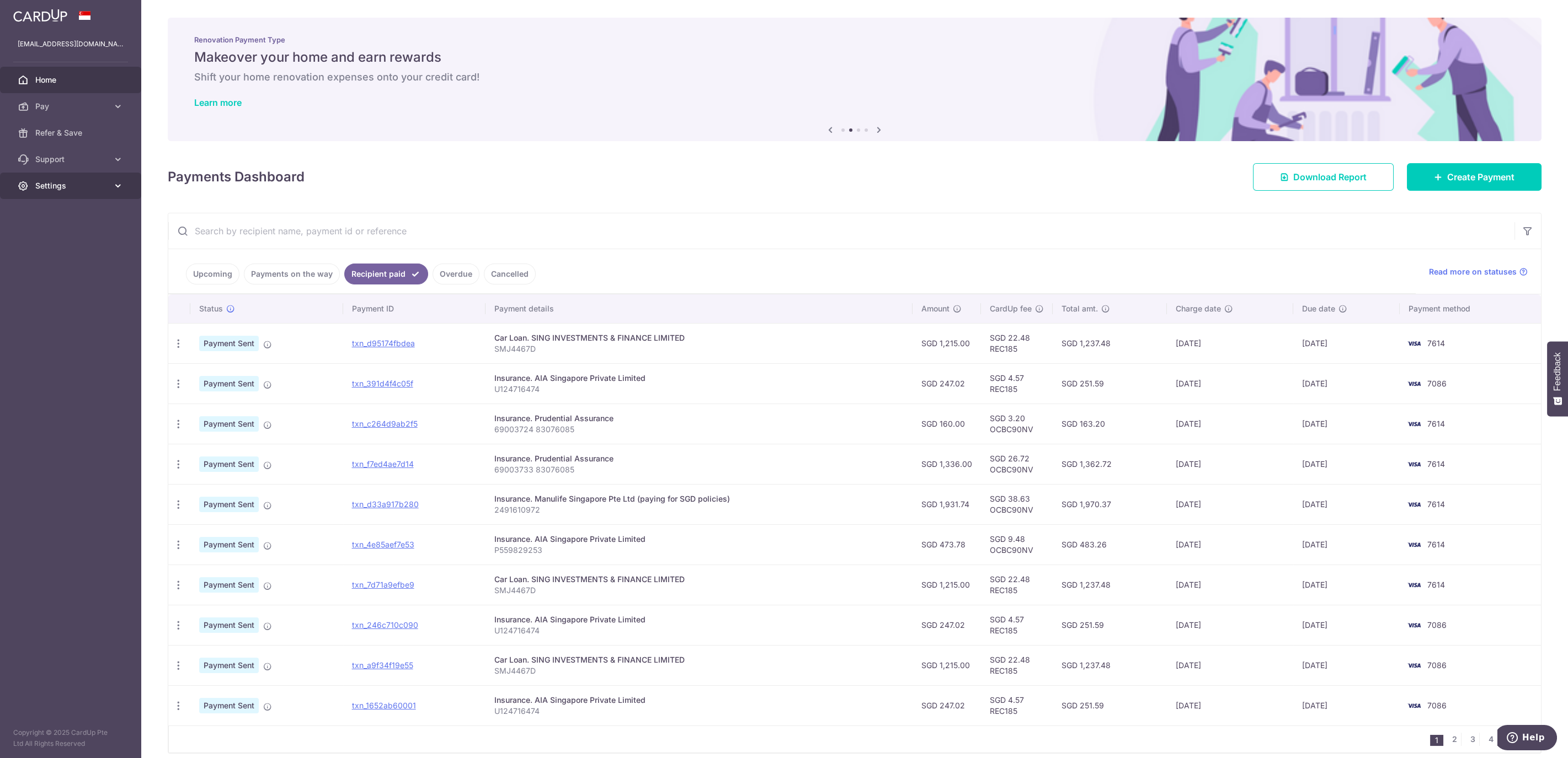
click at [90, 182] on span "Settings" at bounding box center [72, 185] width 73 height 11
click at [60, 240] on span "Logout" at bounding box center [72, 238] width 73 height 11
